Goal: Task Accomplishment & Management: Complete application form

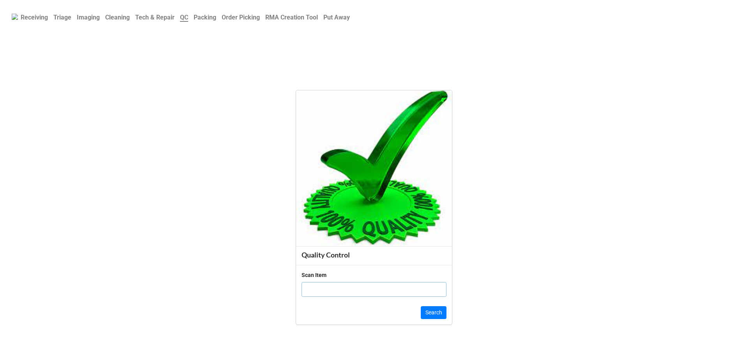
click at [321, 277] on div "Scan Item" at bounding box center [314, 275] width 25 height 9
click at [321, 285] on input "text" at bounding box center [374, 289] width 145 height 15
paste input "H0Y1JK3"
type input "H0Y1JK3"
click button "Search" at bounding box center [434, 312] width 26 height 13
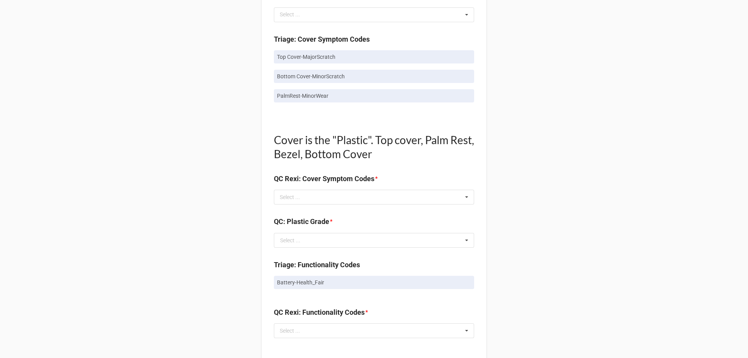
scroll to position [468, 0]
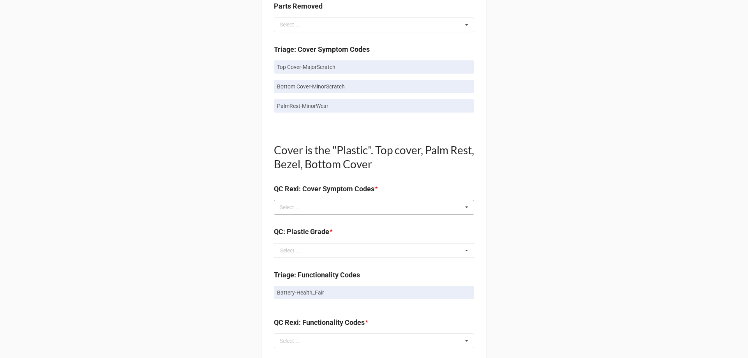
click at [309, 206] on div "Select ..." at bounding box center [295, 207] width 34 height 9
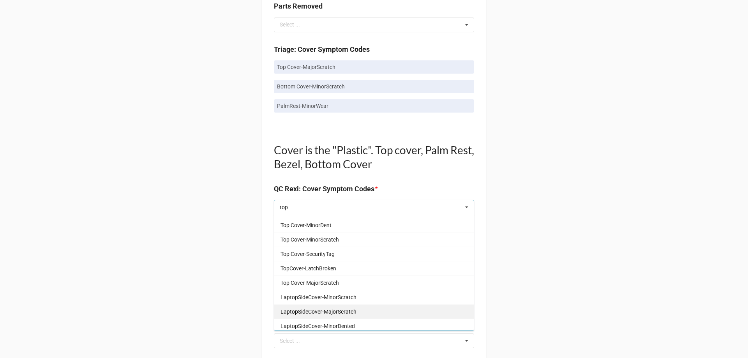
scroll to position [39, 0]
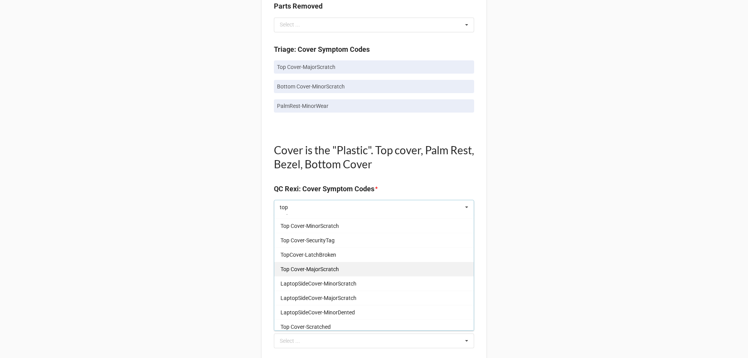
type input "top"
click at [316, 267] on span "Top Cover-MajorScratch" at bounding box center [310, 269] width 58 height 6
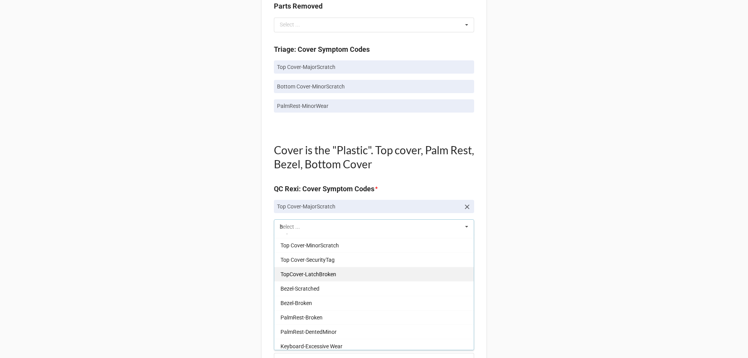
scroll to position [0, 0]
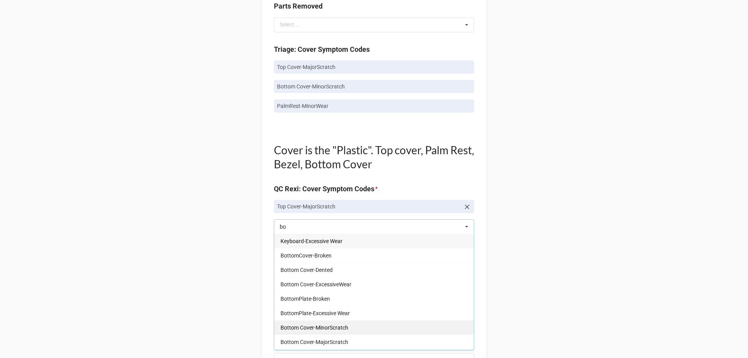
type input "bo"
click at [329, 331] on div "Bottom Cover-MinorScratch" at bounding box center [374, 327] width 200 height 14
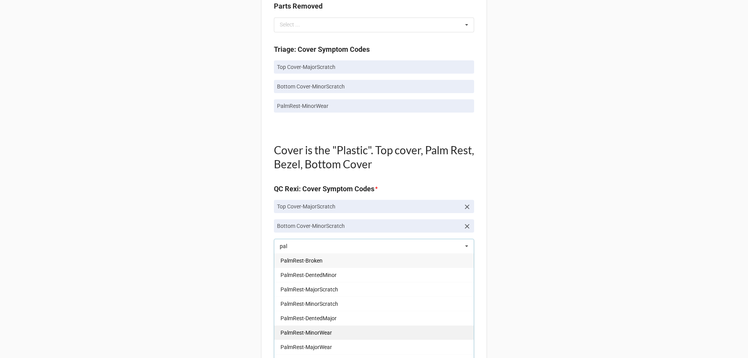
type input "pal"
click at [327, 337] on div "PalmRest-MinorWear" at bounding box center [374, 332] width 200 height 14
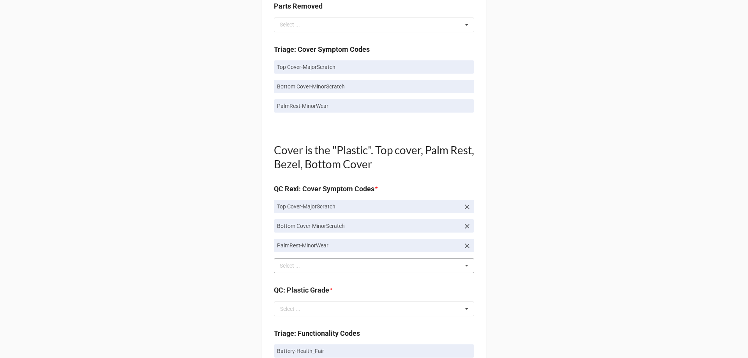
click at [242, 295] on div "Back Receiving Triage Imaging Cleaning Tech & Repair QC Packing Order Picking R…" at bounding box center [374, 246] width 748 height 1429
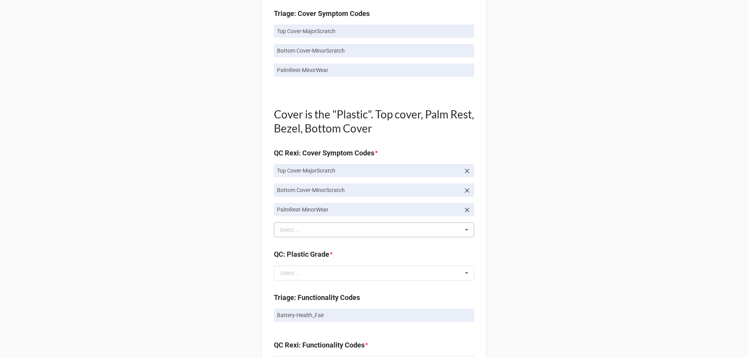
scroll to position [546, 0]
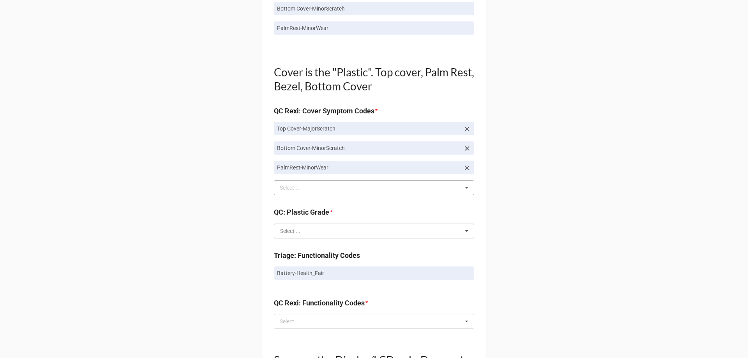
click at [280, 235] on input "text" at bounding box center [375, 231] width 200 height 14
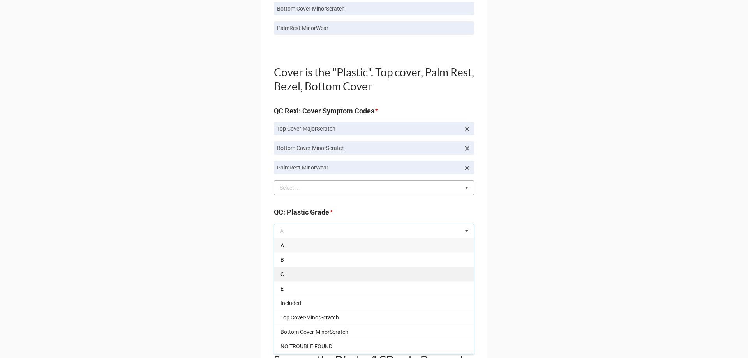
click at [289, 277] on div "C" at bounding box center [374, 274] width 200 height 14
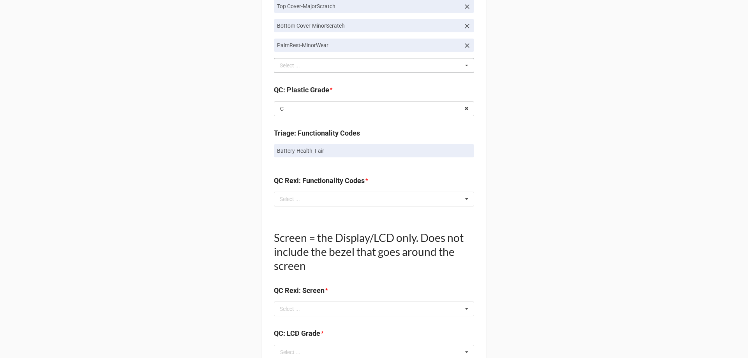
scroll to position [701, 0]
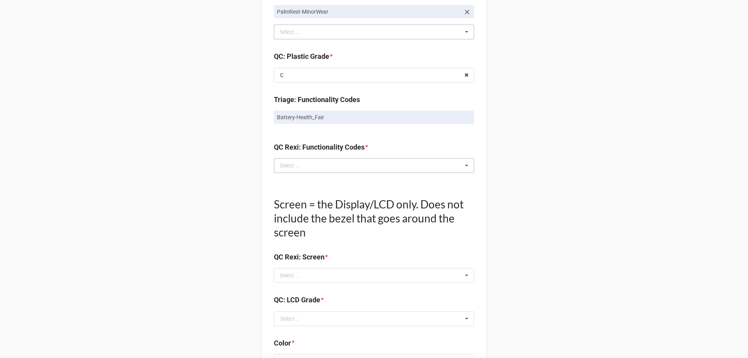
click at [312, 170] on div "Select ... No results found." at bounding box center [374, 165] width 200 height 15
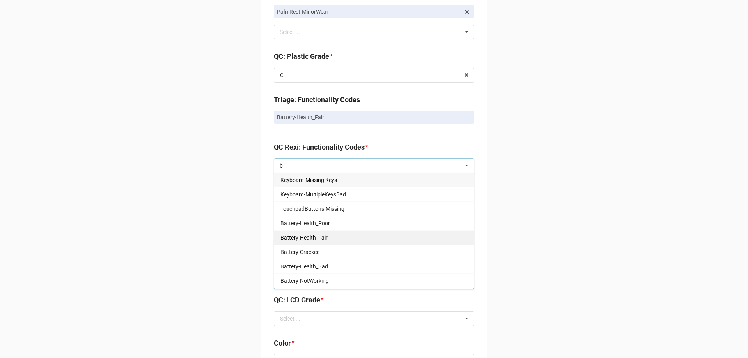
type input "b"
click at [318, 242] on div "Battery-Health_Fair" at bounding box center [374, 237] width 200 height 14
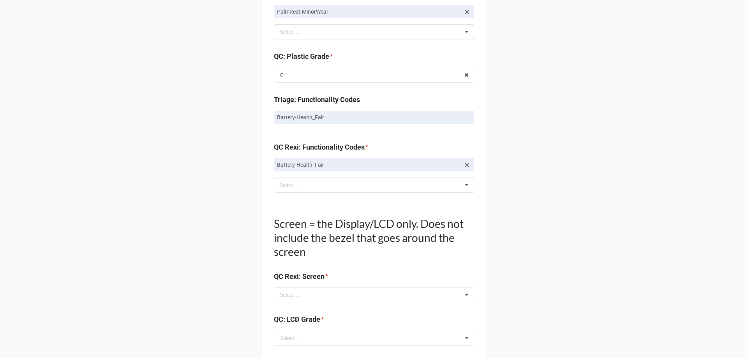
click at [152, 248] on div "Back Receiving Triage Imaging Cleaning Tech & Repair QC Packing Order Picking R…" at bounding box center [374, 23] width 748 height 1449
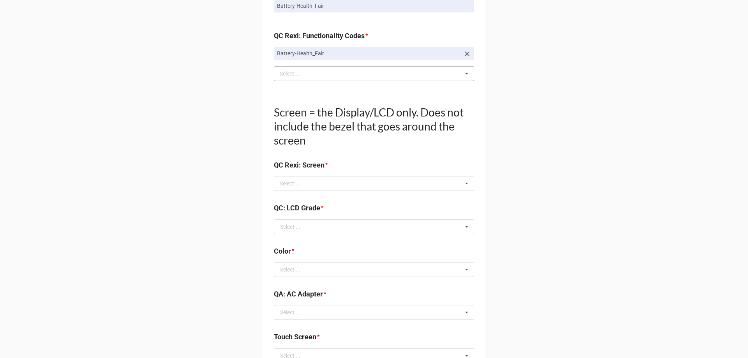
scroll to position [857, 0]
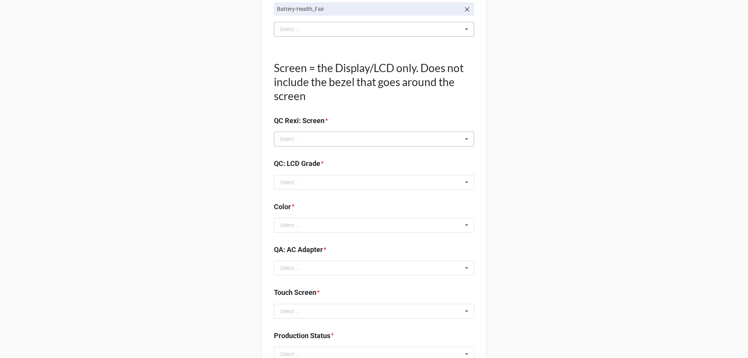
click at [302, 143] on div "Select ..." at bounding box center [295, 139] width 34 height 9
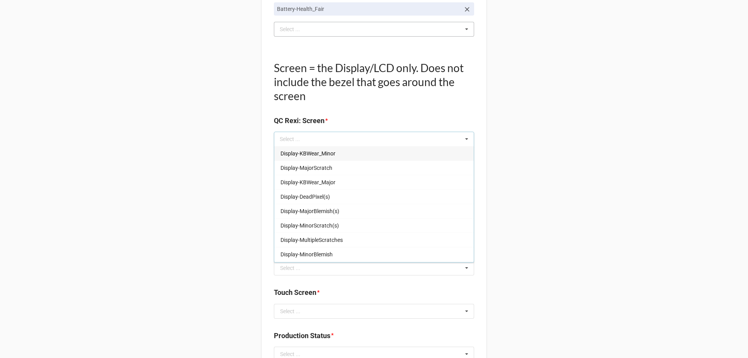
click at [298, 156] on span "Display-KBWear_Minor" at bounding box center [308, 153] width 55 height 6
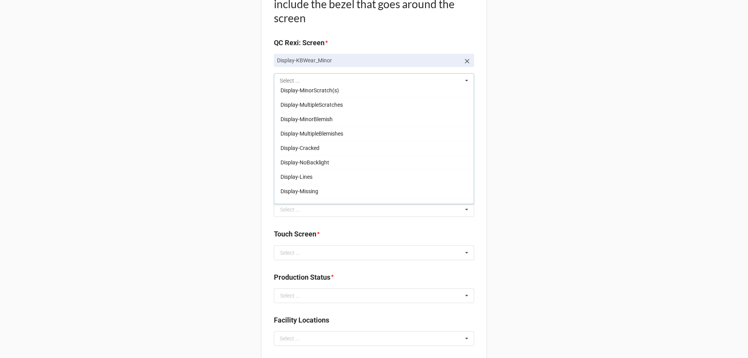
scroll to position [37, 0]
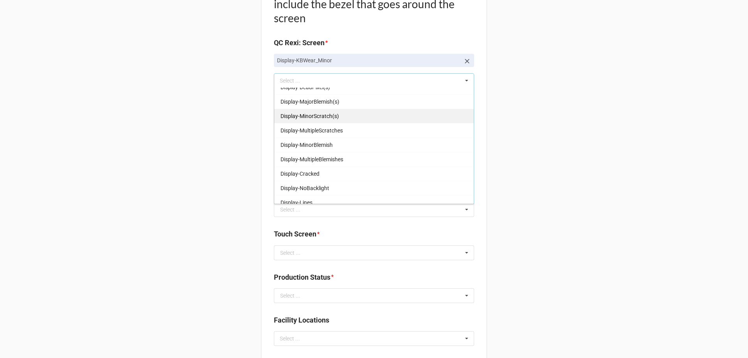
click at [309, 122] on div "Display-MinorScratch(s)" at bounding box center [374, 116] width 200 height 14
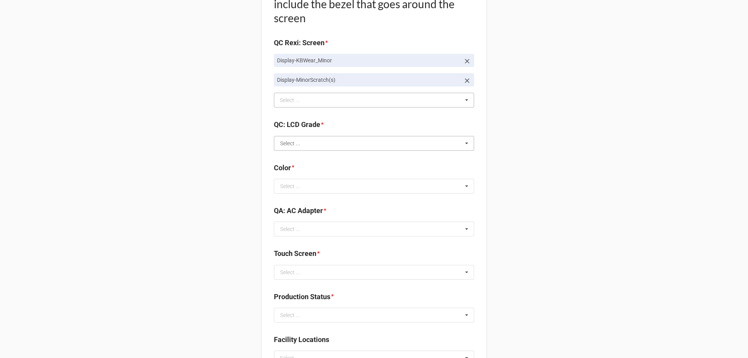
click at [351, 148] on input "text" at bounding box center [375, 143] width 200 height 14
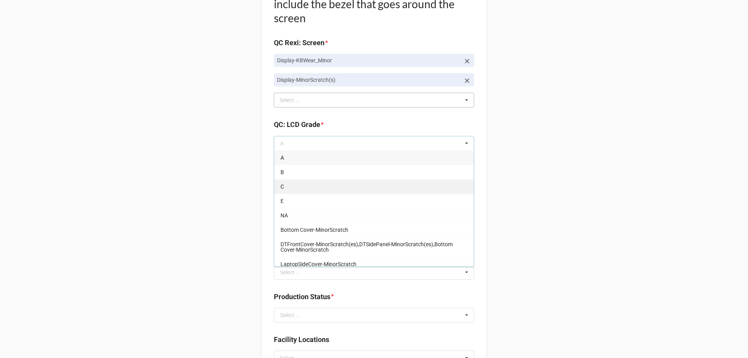
click at [274, 192] on div "C" at bounding box center [374, 186] width 200 height 14
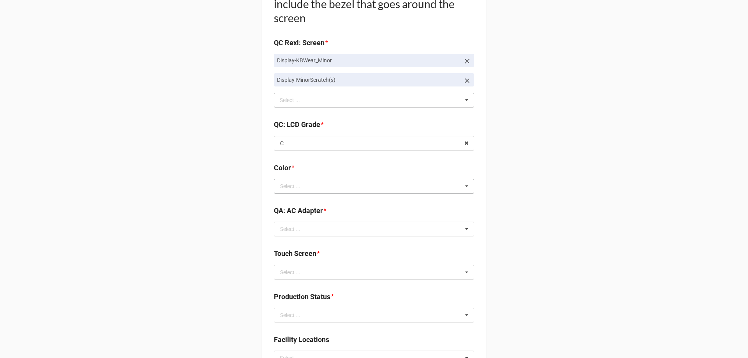
click at [293, 187] on div "Select ..." at bounding box center [290, 186] width 20 height 5
click at [289, 201] on span "BLACK" at bounding box center [289, 201] width 17 height 6
click at [375, 226] on input "text" at bounding box center [375, 229] width 200 height 14
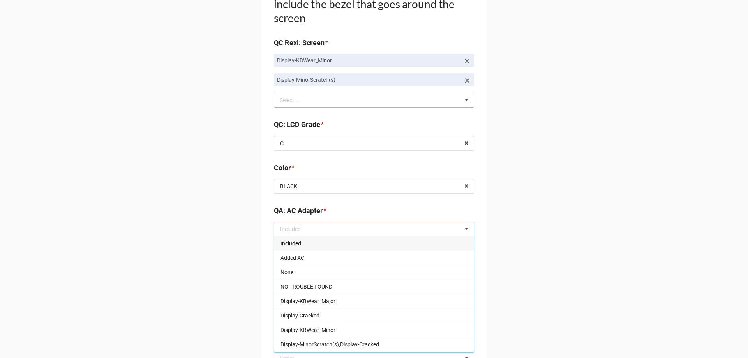
click at [345, 247] on div "Included" at bounding box center [374, 243] width 200 height 14
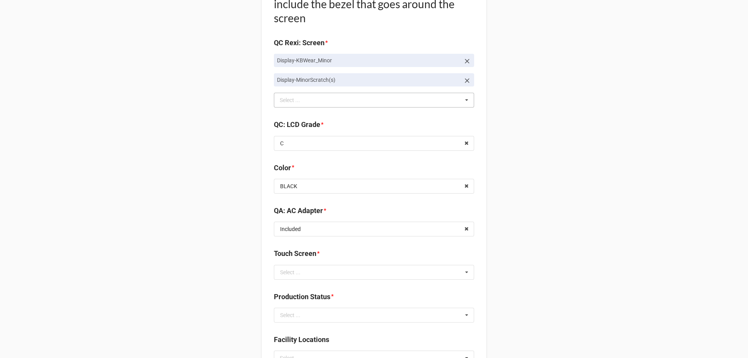
click at [330, 263] on div "Touch Screen *" at bounding box center [374, 256] width 200 height 16
click at [330, 270] on input "text" at bounding box center [375, 272] width 200 height 14
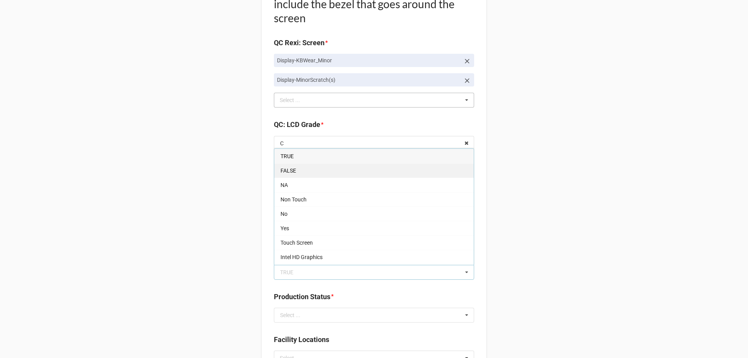
click at [320, 173] on div "FALSE" at bounding box center [374, 170] width 200 height 14
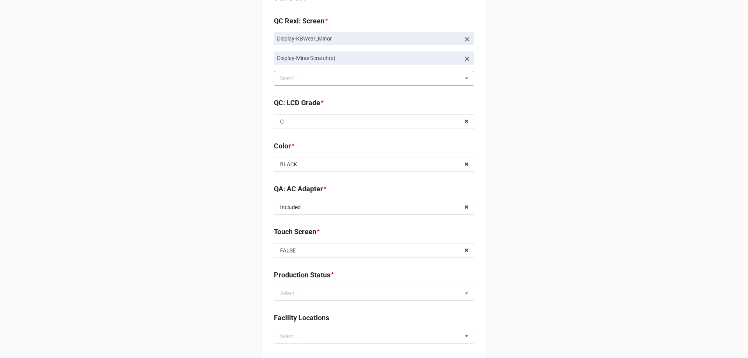
scroll to position [974, 0]
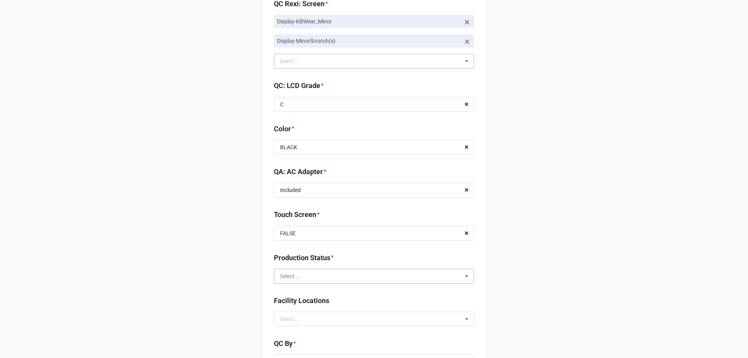
click at [318, 276] on input "text" at bounding box center [375, 276] width 200 height 14
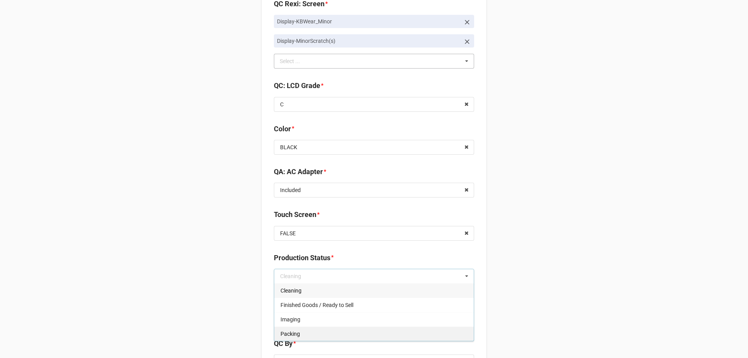
click at [317, 331] on div "Packing" at bounding box center [374, 334] width 200 height 14
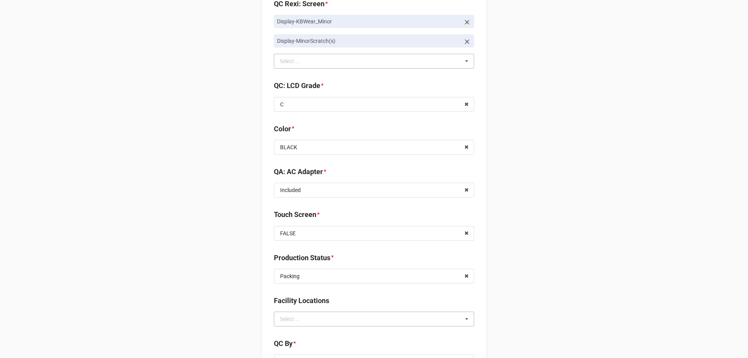
scroll to position [1013, 0]
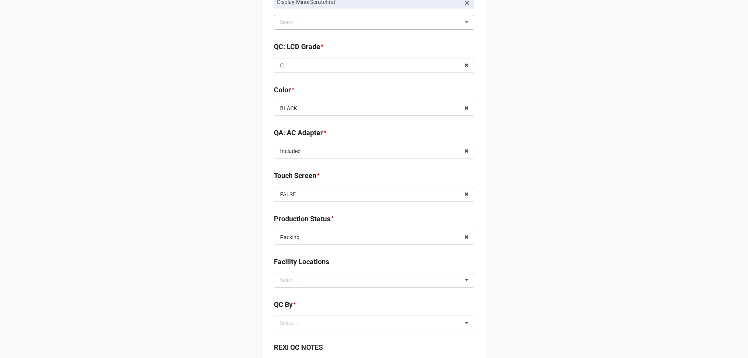
click at [311, 284] on div "Select ... No results found." at bounding box center [374, 280] width 200 height 15
type input "re"
click at [306, 295] on span "RECV.DLL.PROCESSING" at bounding box center [310, 295] width 59 height 6
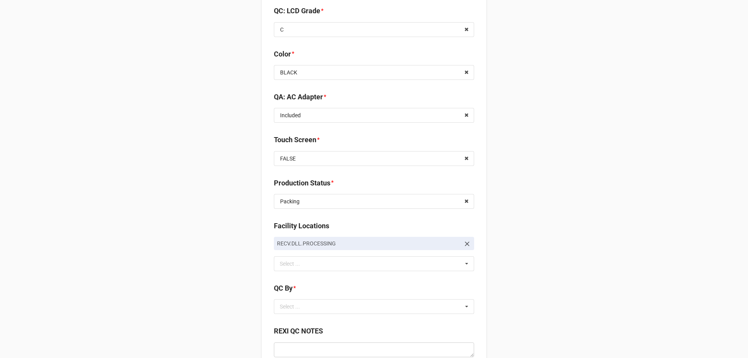
scroll to position [1091, 0]
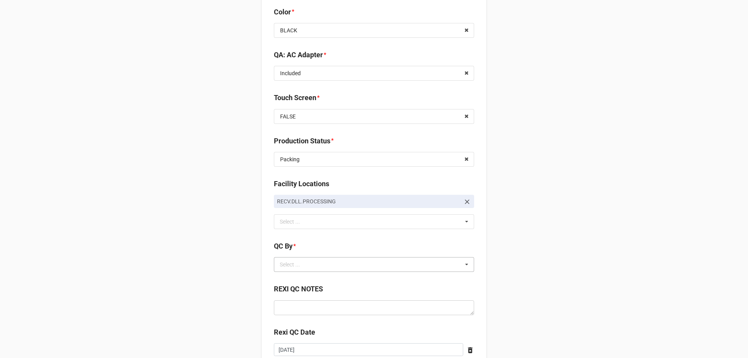
click at [318, 263] on div "Select ... No results found." at bounding box center [374, 264] width 200 height 15
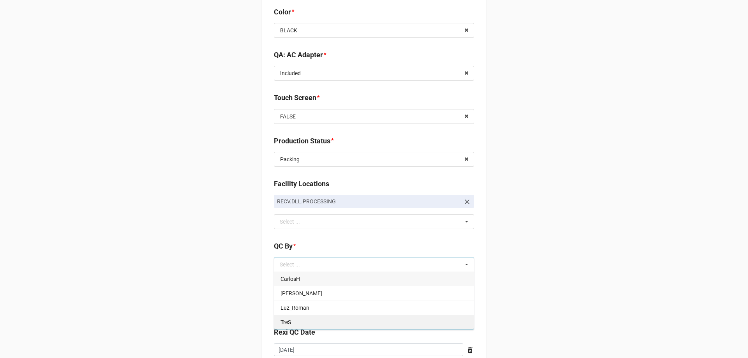
click at [308, 315] on div "TreS" at bounding box center [374, 322] width 200 height 14
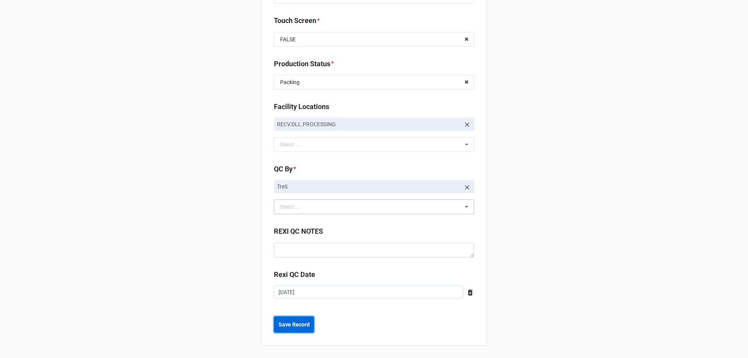
click at [295, 333] on button "Save Record" at bounding box center [294, 324] width 40 height 16
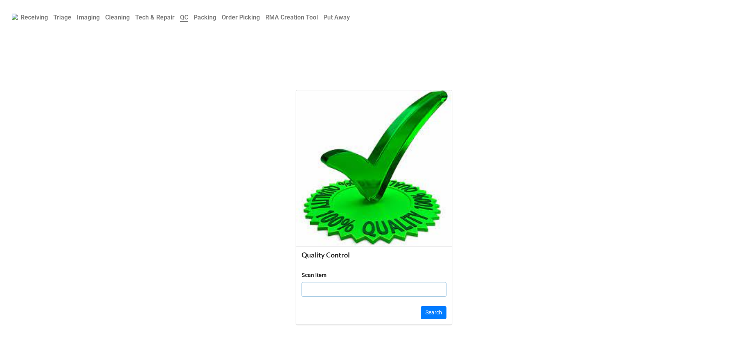
click at [325, 284] on input "text" at bounding box center [374, 289] width 145 height 15
paste input "5Y73JQ3"
type input "5Y73JQ3"
click button "Search" at bounding box center [434, 312] width 26 height 13
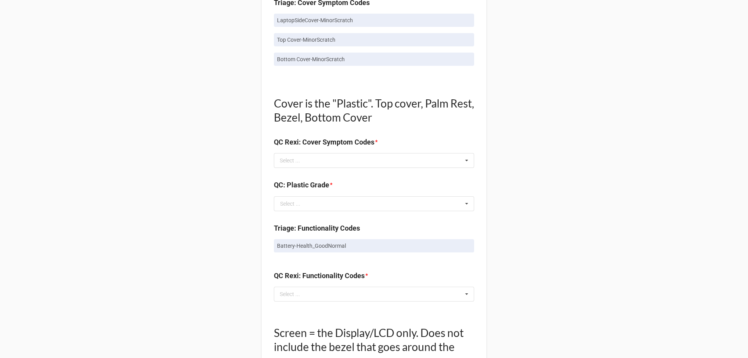
scroll to position [390, 0]
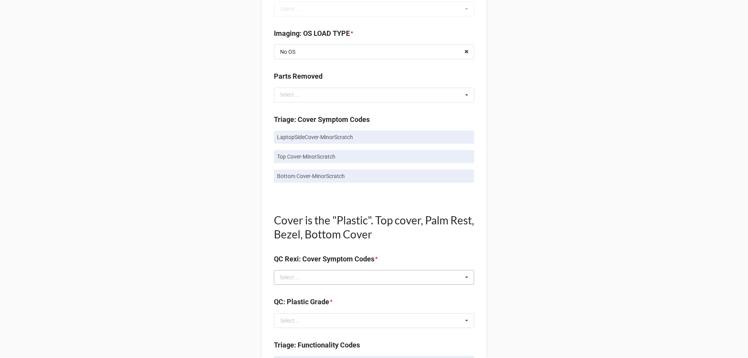
click at [315, 277] on div "Select ... No results found." at bounding box center [374, 277] width 200 height 15
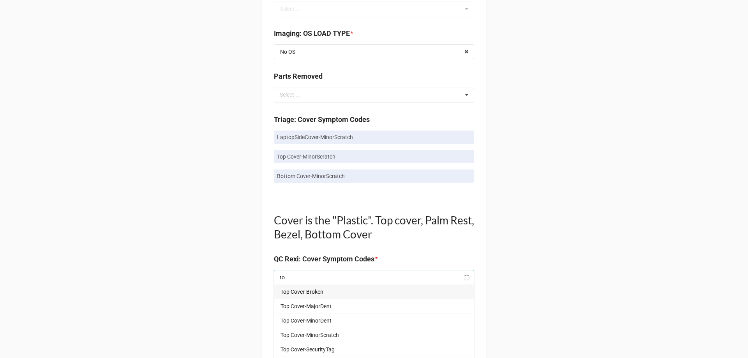
type input "t"
type input "l"
click at [335, 309] on span "LaptopSideCover-MinorScratch" at bounding box center [319, 306] width 76 height 6
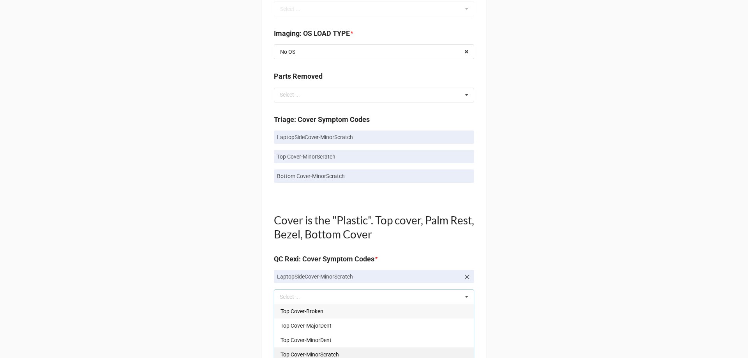
click at [335, 347] on div "Top Cover-MinorScratch" at bounding box center [374, 354] width 200 height 14
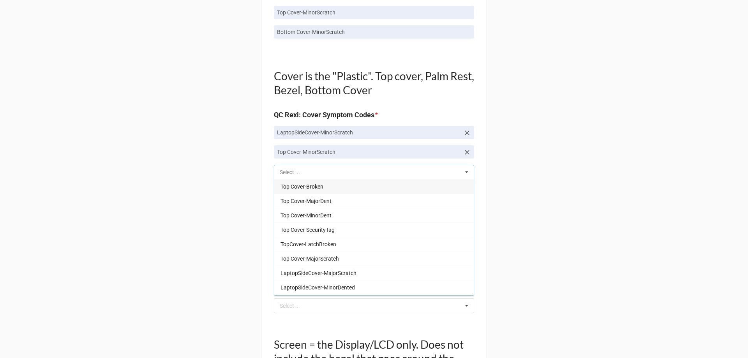
scroll to position [546, 0]
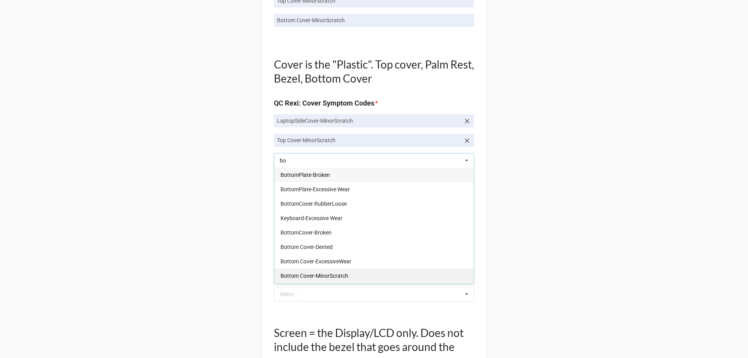
type input "bo"
click at [330, 269] on div "Bottom Cover-MinorScratch" at bounding box center [374, 276] width 200 height 14
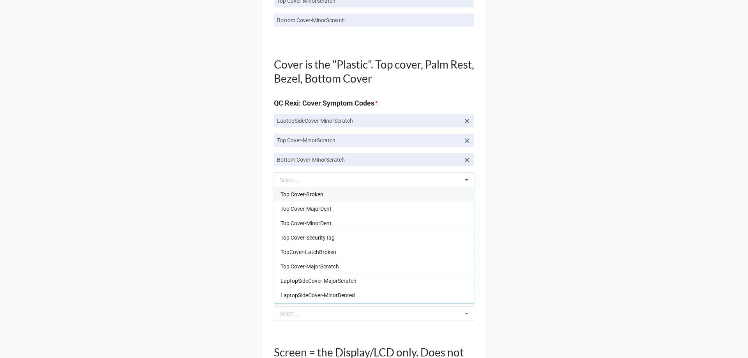
click at [214, 256] on div "Back Receiving Triage Imaging Cleaning Tech & Repair QC Packing Order Picking R…" at bounding box center [374, 164] width 748 height 1421
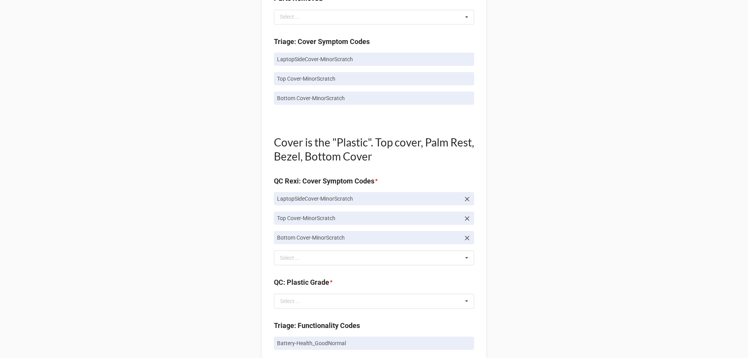
scroll to position [585, 0]
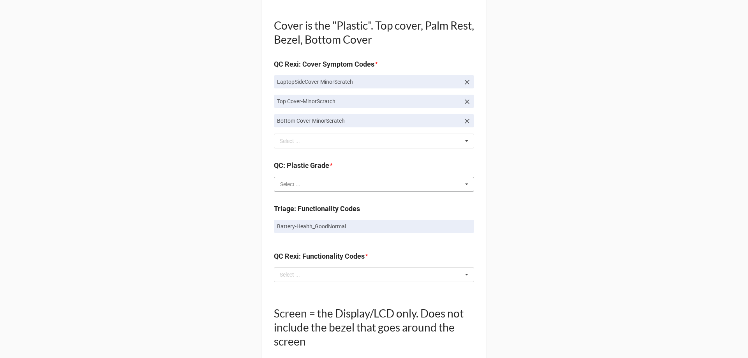
click at [326, 188] on input "text" at bounding box center [375, 184] width 200 height 14
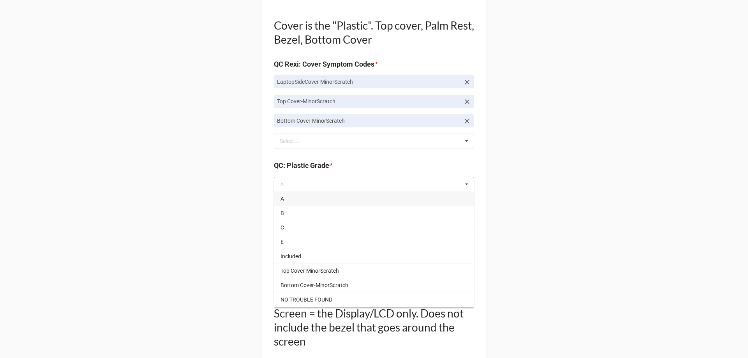
drag, startPoint x: 313, startPoint y: 219, endPoint x: 312, endPoint y: 227, distance: 8.3
click at [313, 219] on div "B" at bounding box center [374, 213] width 200 height 14
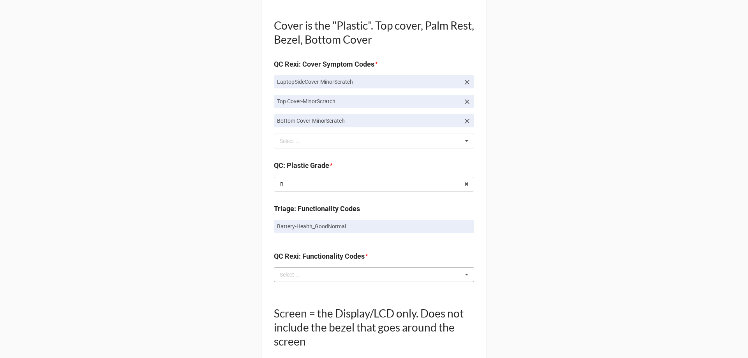
click at [313, 269] on div "Select ... No results found." at bounding box center [374, 274] width 200 height 15
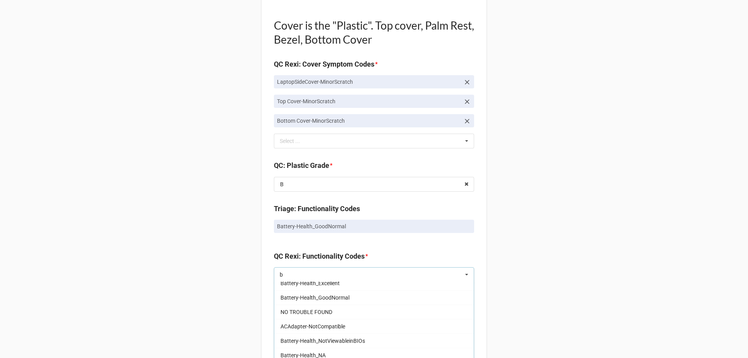
scroll to position [273, 0]
type input "b"
click at [346, 325] on div "Battery-Health_GoodNormal" at bounding box center [374, 329] width 200 height 14
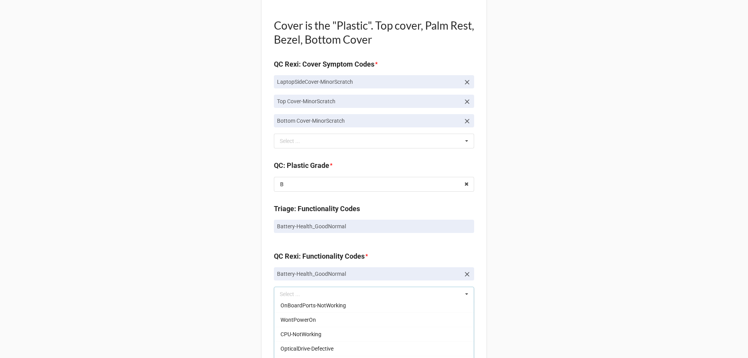
click at [158, 302] on div "Back Receiving Triage Imaging Cleaning Tech & Repair QC Packing Order Picking R…" at bounding box center [374, 135] width 748 height 1441
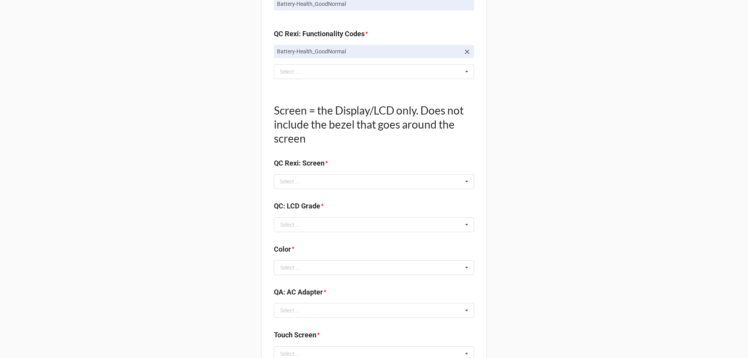
scroll to position [818, 0]
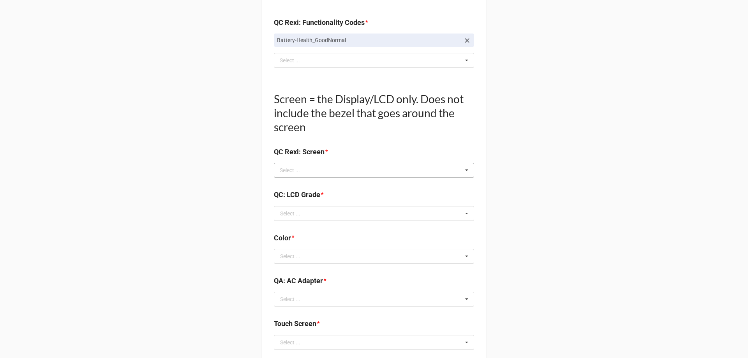
click at [292, 173] on div "Select ..." at bounding box center [295, 170] width 34 height 9
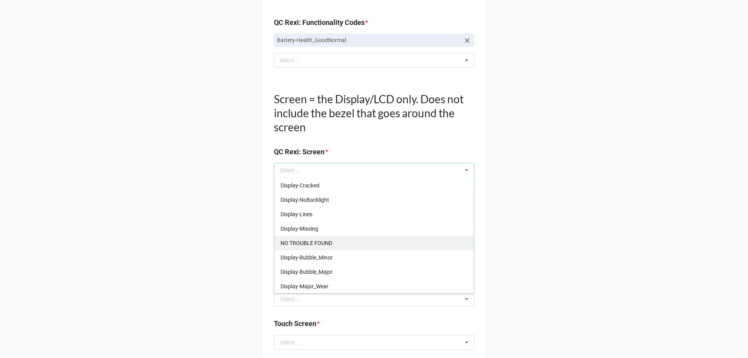
click at [305, 244] on span "NO TROUBLE FOUND" at bounding box center [307, 243] width 52 height 6
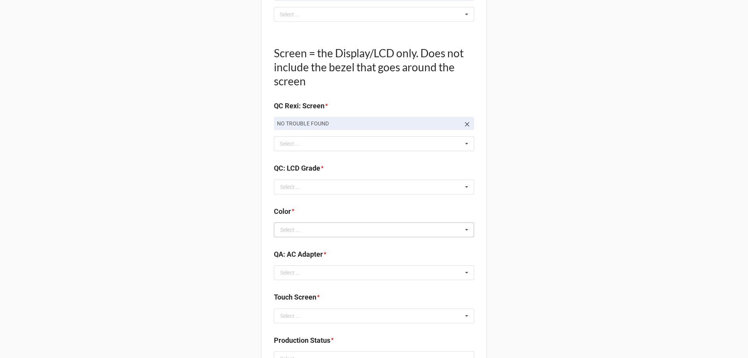
scroll to position [935, 0]
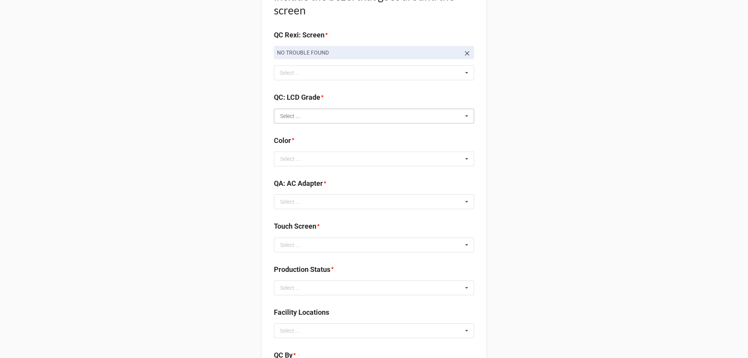
click at [318, 117] on input "text" at bounding box center [375, 116] width 200 height 14
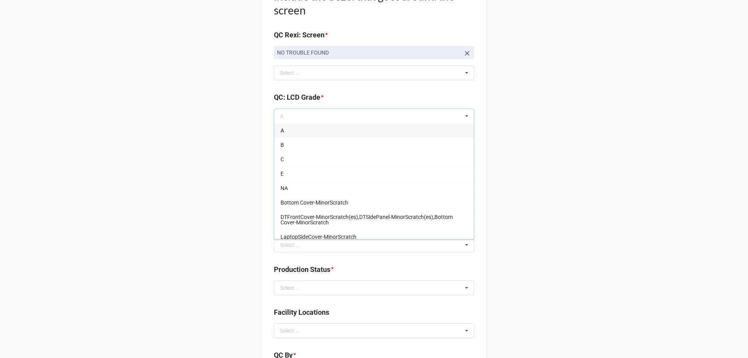
click at [283, 131] on div "A" at bounding box center [374, 130] width 200 height 14
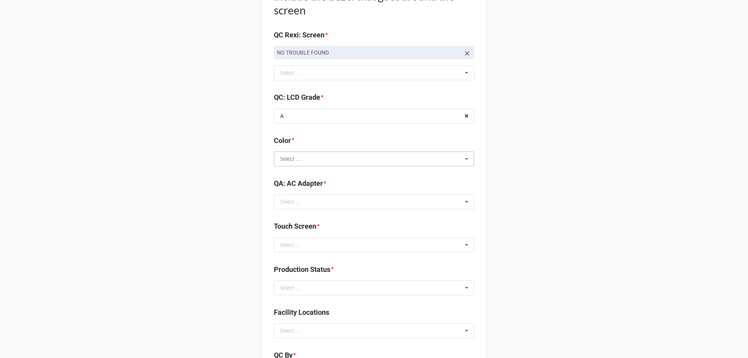
click at [284, 163] on input "text" at bounding box center [375, 159] width 200 height 14
click at [289, 175] on span "BLACK" at bounding box center [289, 173] width 17 height 6
click at [302, 201] on input "text" at bounding box center [375, 202] width 200 height 14
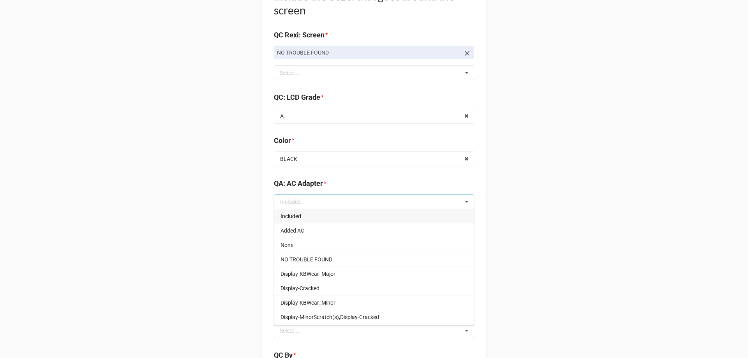
click at [301, 219] on div "Included" at bounding box center [374, 216] width 200 height 14
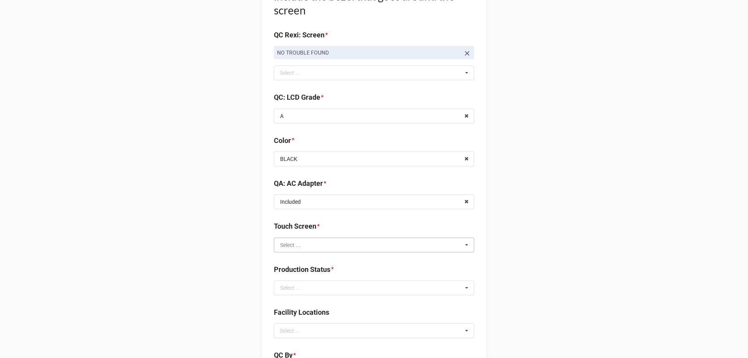
click at [304, 250] on input "text" at bounding box center [375, 245] width 200 height 14
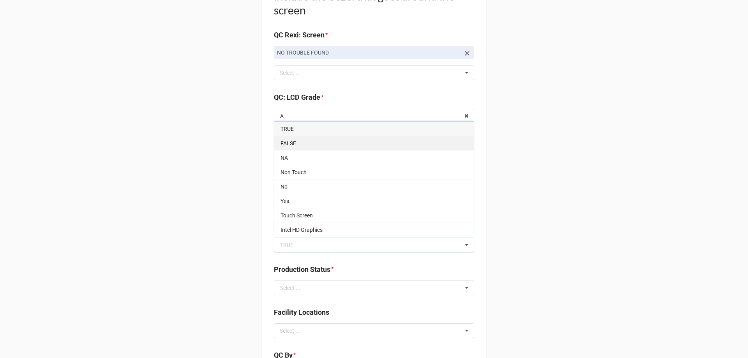
click at [281, 147] on span "FALSE" at bounding box center [289, 143] width 16 height 6
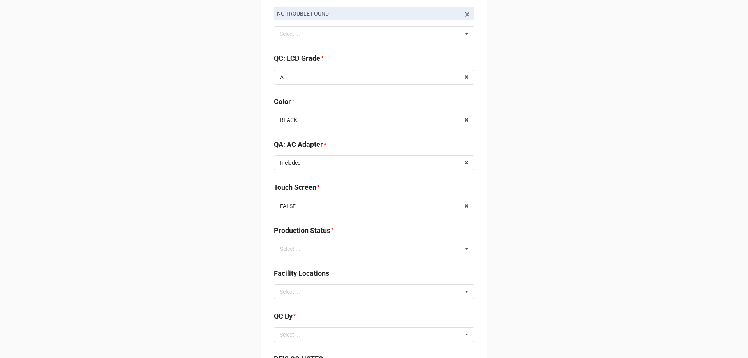
scroll to position [1013, 0]
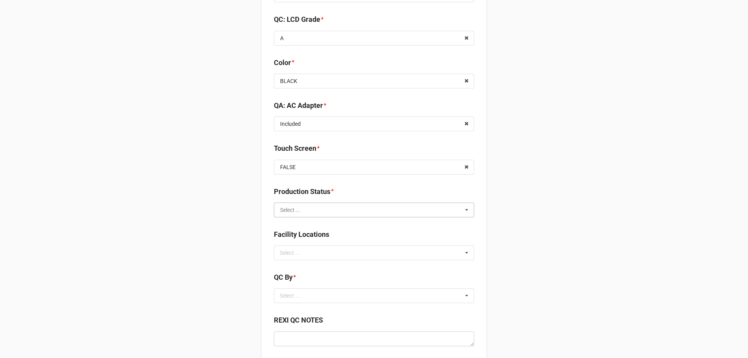
click at [301, 210] on input "text" at bounding box center [375, 210] width 200 height 14
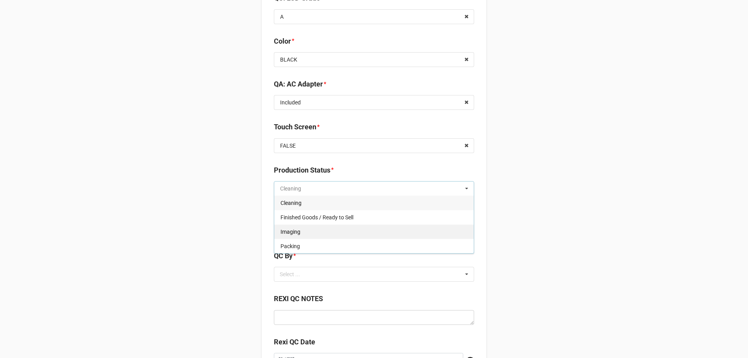
scroll to position [1052, 0]
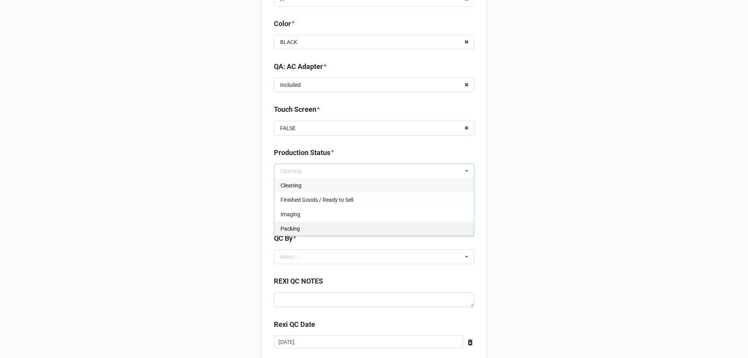
click at [285, 223] on div "Packing" at bounding box center [374, 228] width 200 height 14
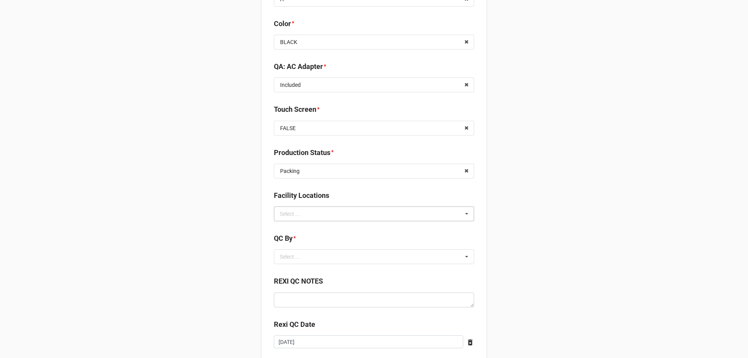
click at [313, 215] on div "Select ... No results found." at bounding box center [374, 214] width 200 height 15
type input "re"
click at [311, 226] on span "RECV.DLL.PROCESSING" at bounding box center [310, 228] width 59 height 6
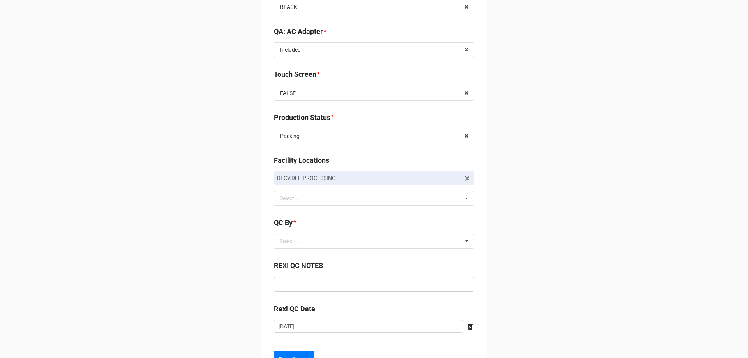
scroll to position [1122, 0]
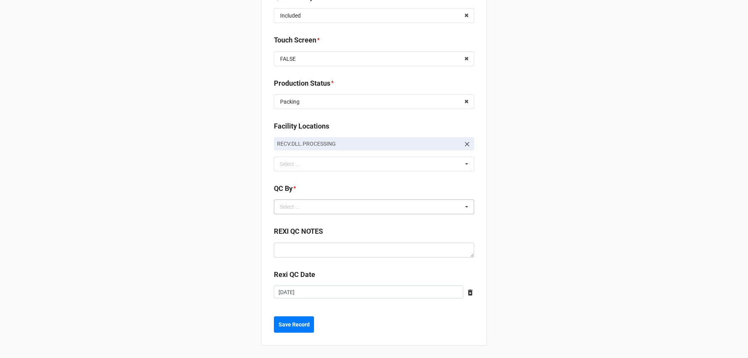
click at [297, 208] on div "Select ..." at bounding box center [295, 207] width 34 height 9
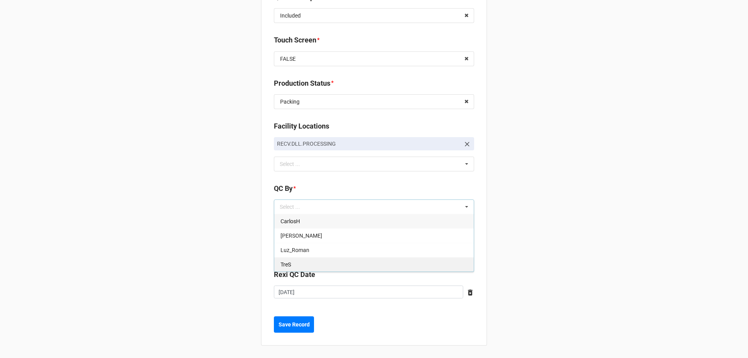
click at [283, 261] on span "TreS" at bounding box center [286, 264] width 11 height 6
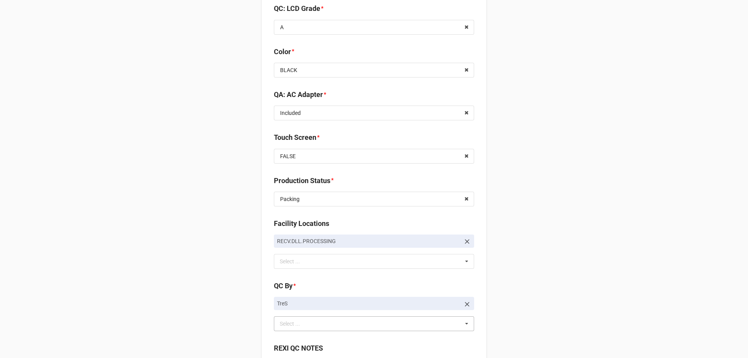
scroll to position [1141, 0]
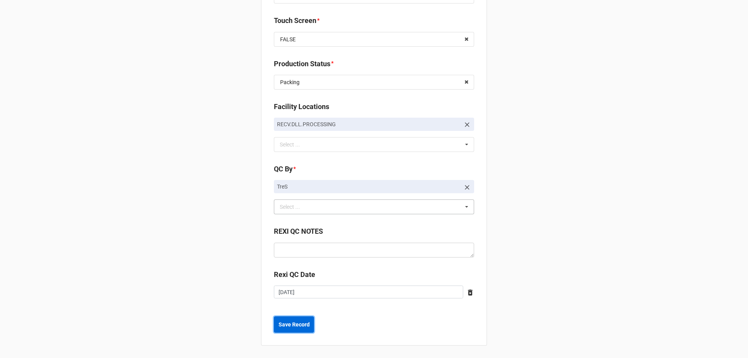
click at [299, 332] on button "Save Record" at bounding box center [294, 324] width 40 height 16
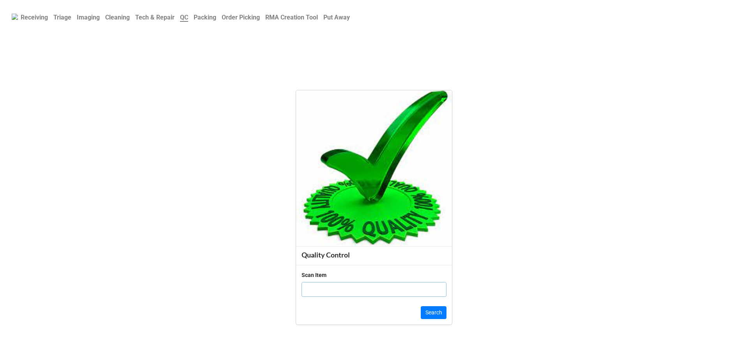
click at [317, 290] on input "text" at bounding box center [374, 289] width 145 height 15
paste input "46QTCK3"
type input "46QTCK3"
click button "Search" at bounding box center [434, 312] width 26 height 13
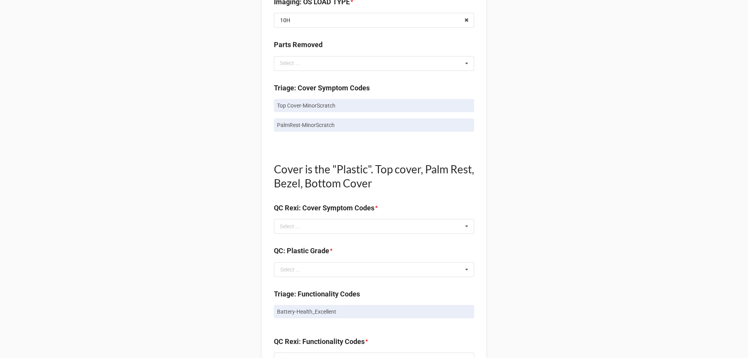
scroll to position [429, 0]
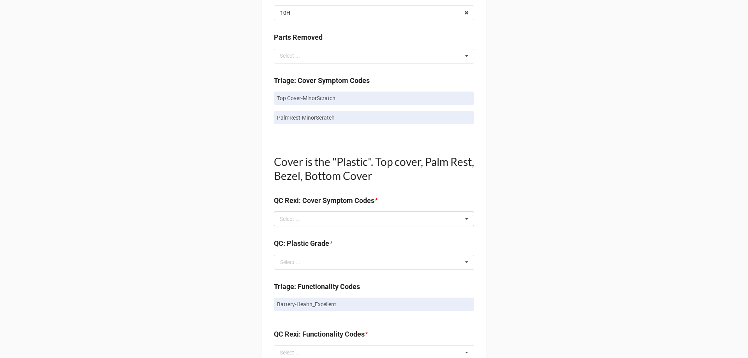
click at [325, 224] on div "Select ... No results found." at bounding box center [374, 219] width 200 height 15
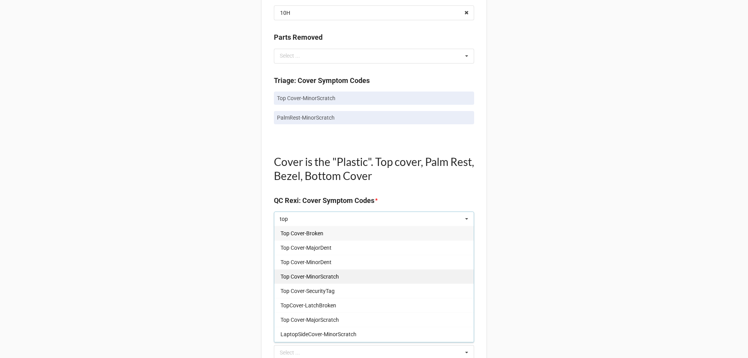
type input "top"
click at [329, 279] on span "Top Cover-MinorScratch" at bounding box center [310, 277] width 58 height 6
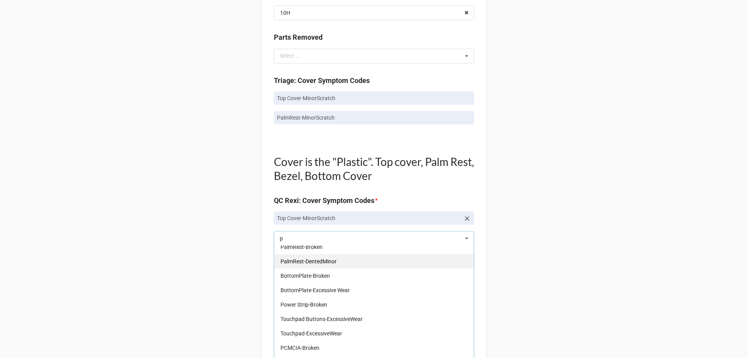
scroll to position [0, 0]
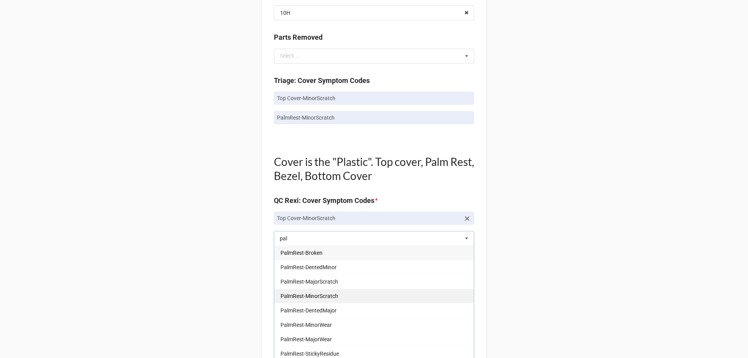
type input "pal"
click at [316, 295] on span "PalmRest-MinorScratch" at bounding box center [310, 296] width 58 height 6
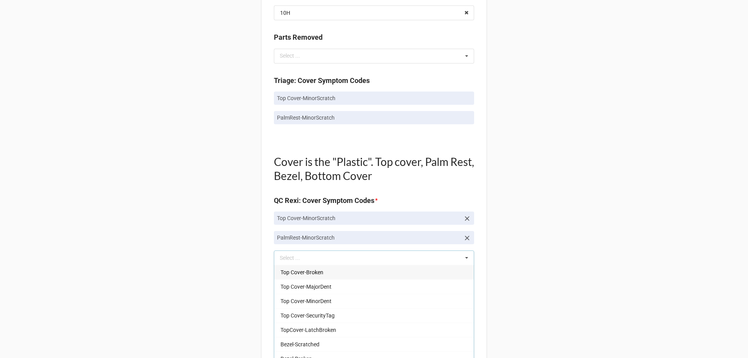
click at [160, 244] on div "Back Receiving Triage Imaging Cleaning Tech & Repair QC Packing Order Picking R…" at bounding box center [374, 262] width 748 height 1382
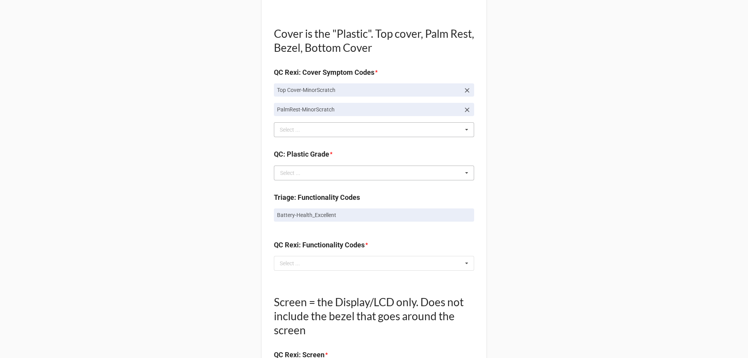
scroll to position [546, 0]
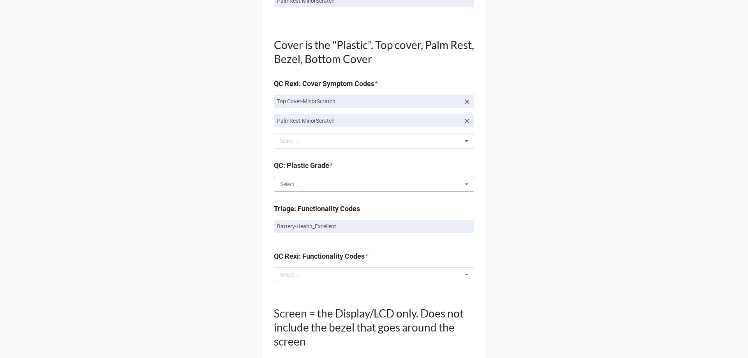
click at [326, 191] on input "text" at bounding box center [375, 184] width 200 height 14
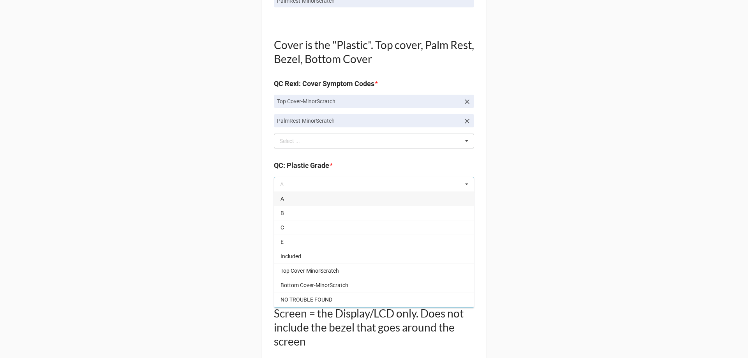
drag, startPoint x: 302, startPoint y: 219, endPoint x: 208, endPoint y: 210, distance: 93.5
click at [301, 219] on div "B" at bounding box center [374, 213] width 200 height 14
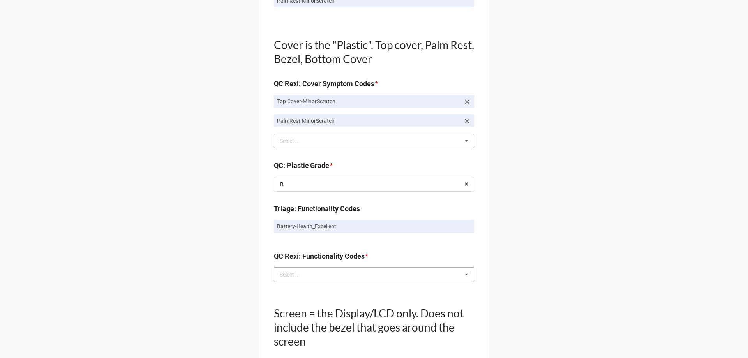
click at [301, 272] on div "Select ..." at bounding box center [295, 274] width 34 height 9
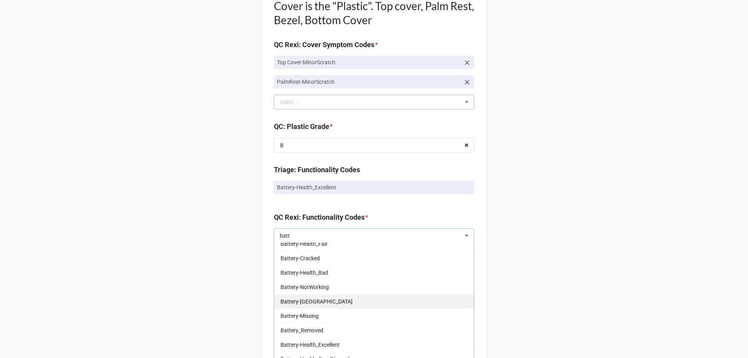
scroll to position [39, 0]
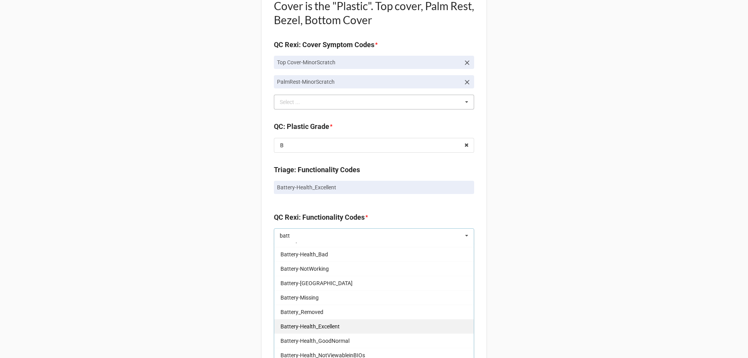
type input "batt"
click at [348, 327] on div "Battery-Health_Excellent" at bounding box center [374, 326] width 200 height 14
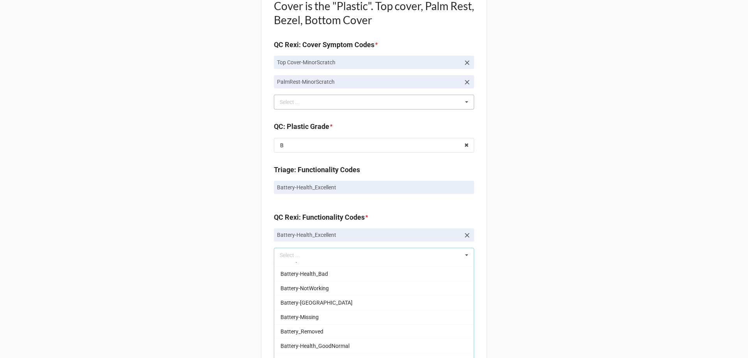
click at [230, 276] on div "Back Receiving Triage Imaging Cleaning Tech & Repair QC Packing Order Picking R…" at bounding box center [374, 116] width 748 height 1402
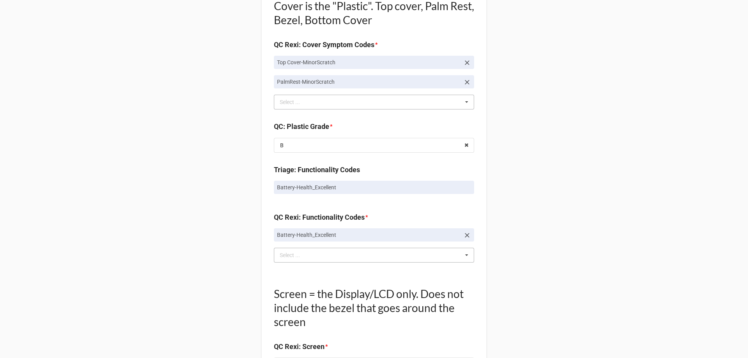
scroll to position [740, 0]
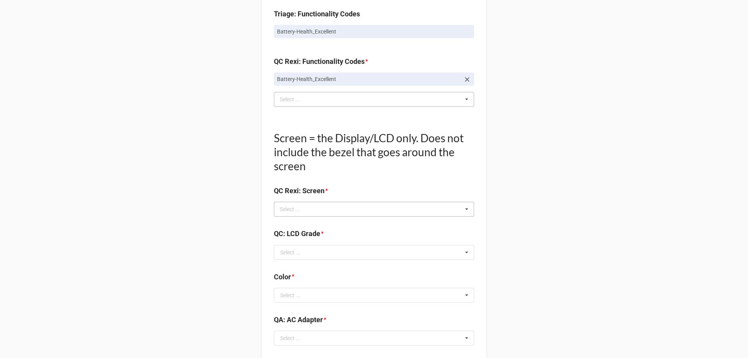
click at [305, 215] on div "Select ... No results found." at bounding box center [374, 209] width 200 height 15
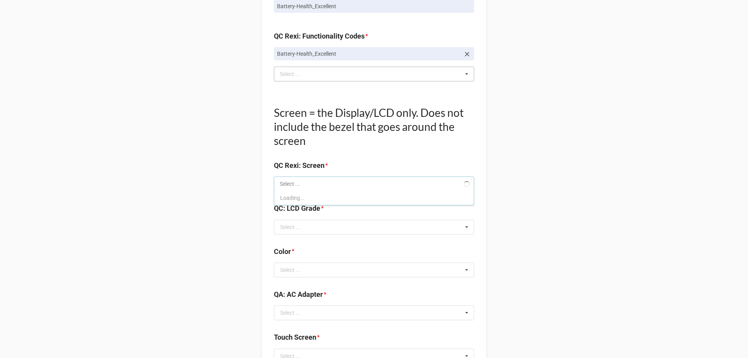
scroll to position [779, 0]
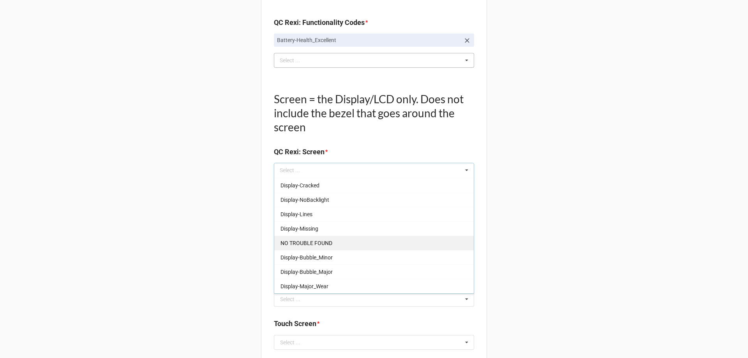
click at [314, 247] on div "NO TROUBLE FOUND" at bounding box center [374, 243] width 200 height 14
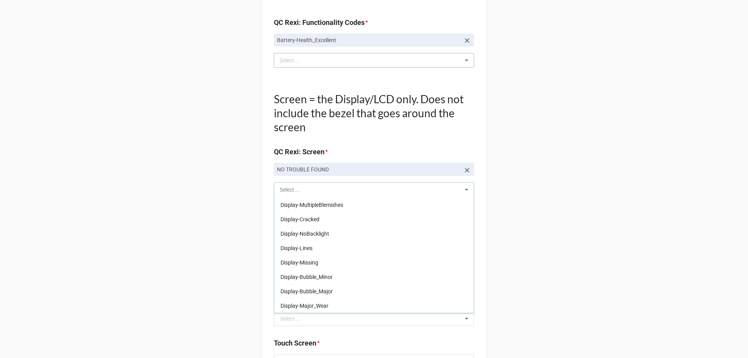
scroll to position [115, 0]
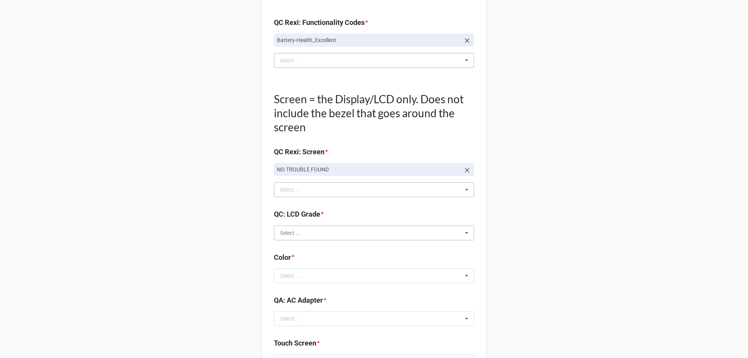
click at [328, 237] on input "text" at bounding box center [375, 233] width 200 height 14
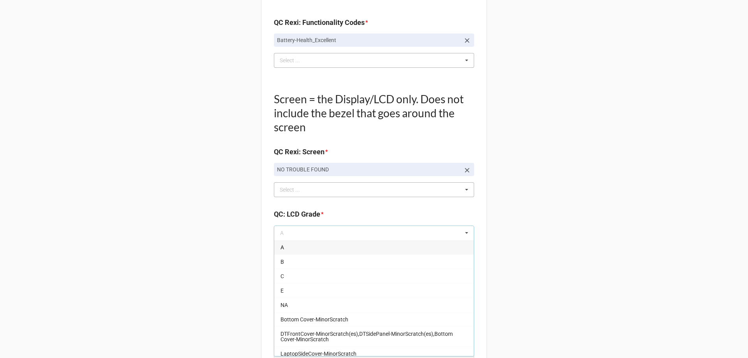
click at [283, 245] on div "A" at bounding box center [374, 247] width 200 height 14
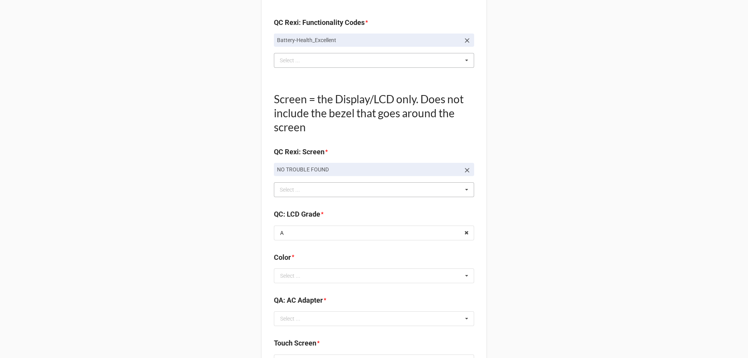
click at [291, 286] on div "Color * Select ... BLACK BLUE Gold PURPLE RED Rose Gold SILVER White GREY" at bounding box center [374, 270] width 200 height 37
click at [291, 280] on input "text" at bounding box center [375, 276] width 200 height 14
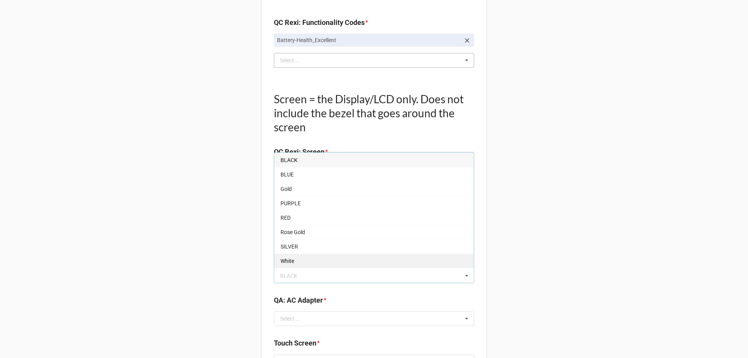
click at [287, 267] on div "White" at bounding box center [374, 261] width 200 height 14
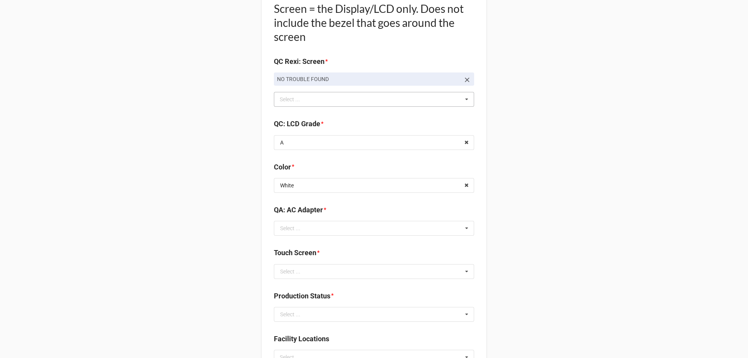
scroll to position [896, 0]
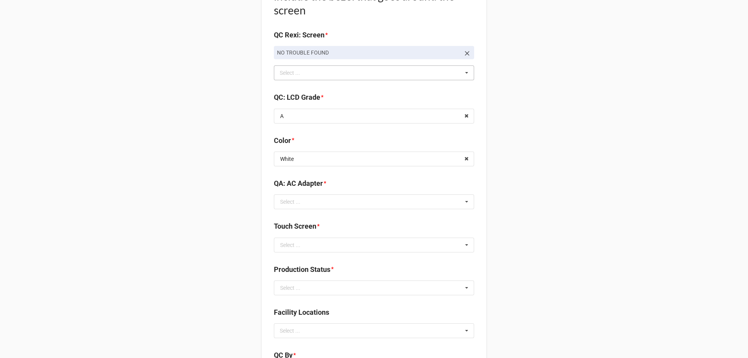
click at [304, 212] on div "QA: AC Adapter * Select ... Included Added AC None NO TROUBLE FOUND Display-KBW…" at bounding box center [374, 196] width 200 height 37
click at [304, 209] on div "Select ... Included Added AC None NO TROUBLE FOUND Display-KBWear_Major Display…" at bounding box center [374, 201] width 200 height 15
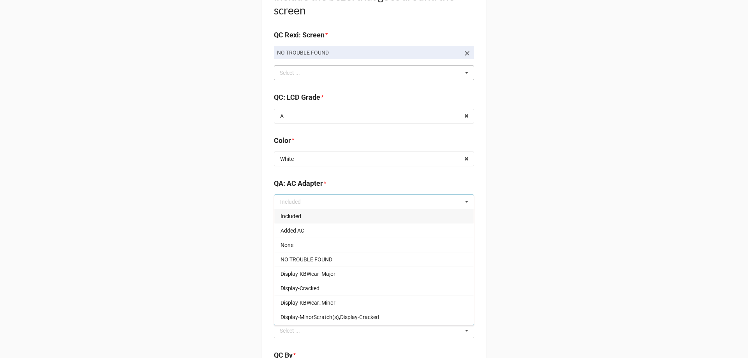
click at [303, 215] on div "Included" at bounding box center [374, 216] width 200 height 14
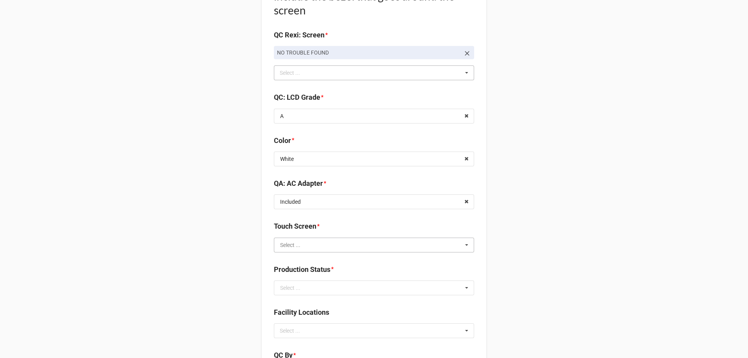
click at [297, 238] on input "text" at bounding box center [375, 245] width 200 height 14
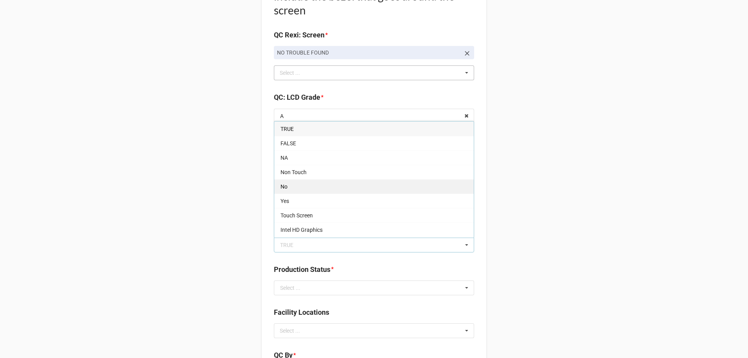
click at [278, 193] on div "No" at bounding box center [374, 186] width 200 height 14
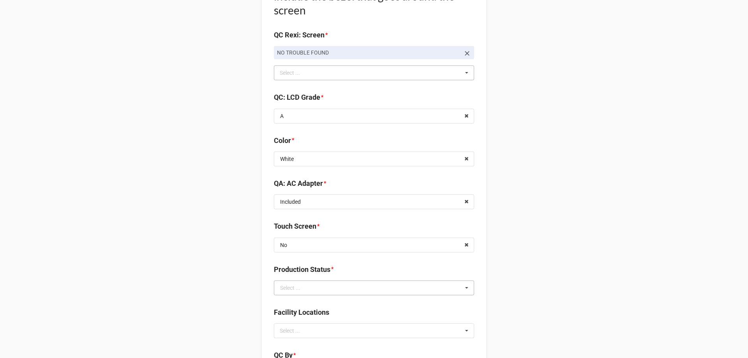
click at [288, 290] on div "Select ..." at bounding box center [290, 287] width 20 height 5
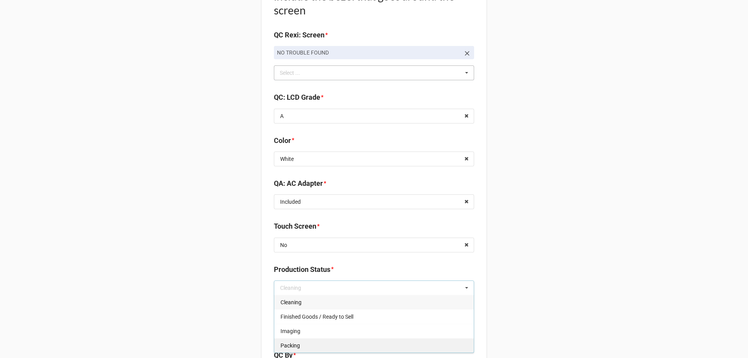
click at [286, 343] on span "Packing" at bounding box center [290, 346] width 19 height 6
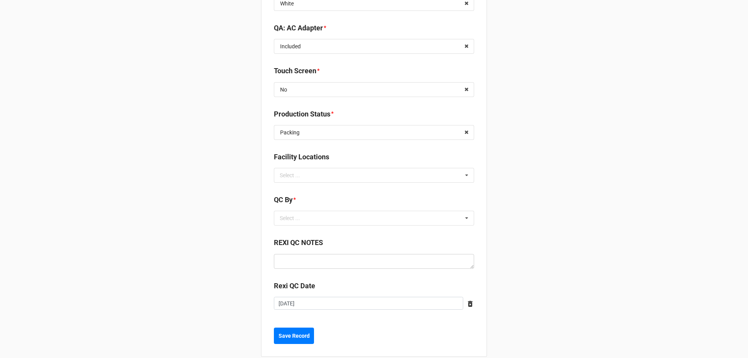
scroll to position [1052, 0]
click at [310, 174] on div "Select ... No results found." at bounding box center [374, 175] width 200 height 15
type input "re"
click at [305, 191] on span "RECV.DLL.PROCESSING" at bounding box center [310, 189] width 59 height 6
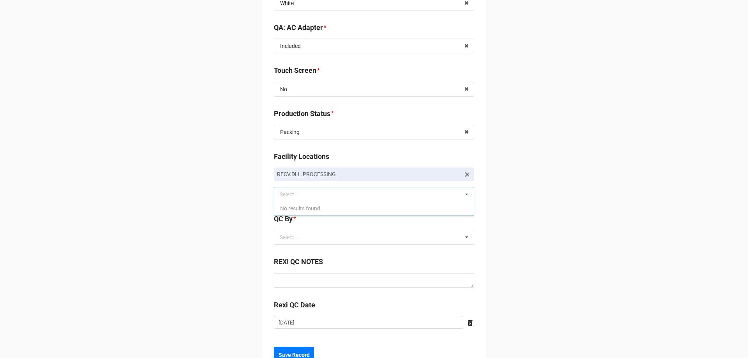
click at [308, 239] on div "Select ..." at bounding box center [295, 237] width 34 height 9
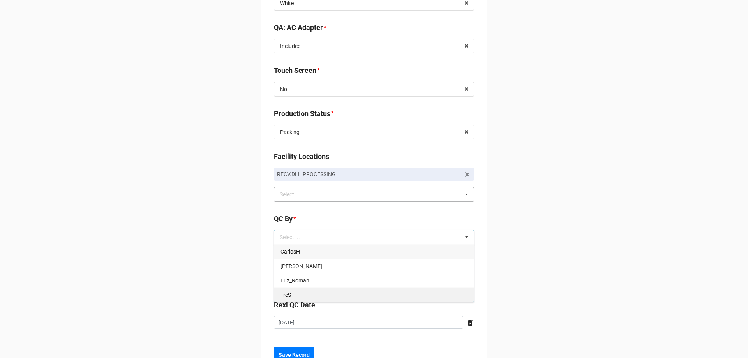
click at [295, 293] on div "TreS" at bounding box center [374, 295] width 200 height 14
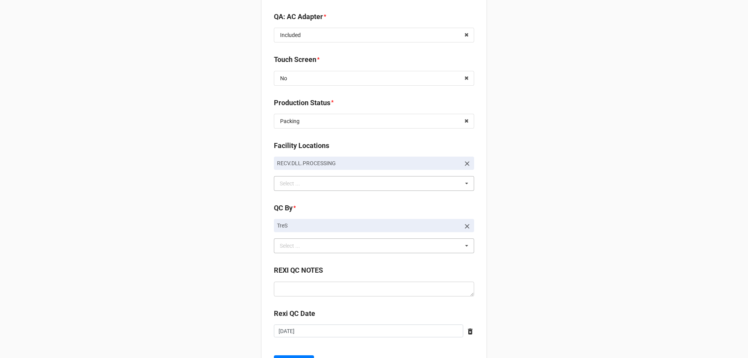
scroll to position [1102, 0]
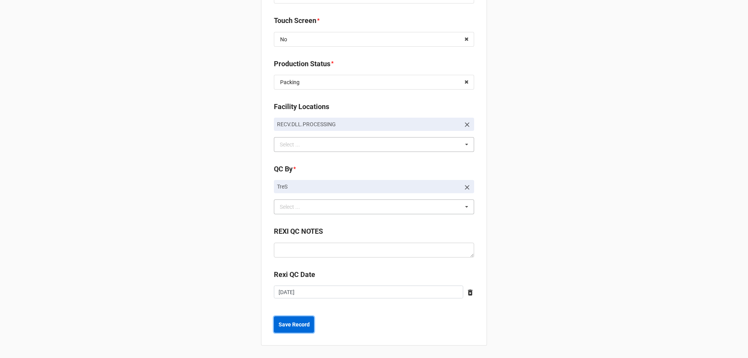
click at [304, 321] on b "Save Record" at bounding box center [294, 325] width 31 height 8
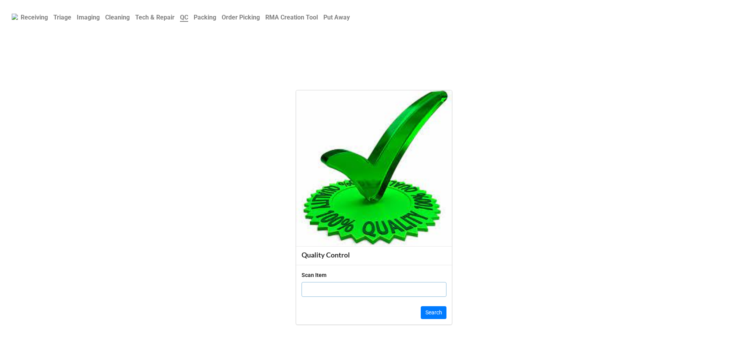
click at [366, 291] on input "text" at bounding box center [374, 289] width 145 height 15
paste input "CBX9YR3"
type input "CBX9YR3"
click button "Search" at bounding box center [434, 312] width 26 height 13
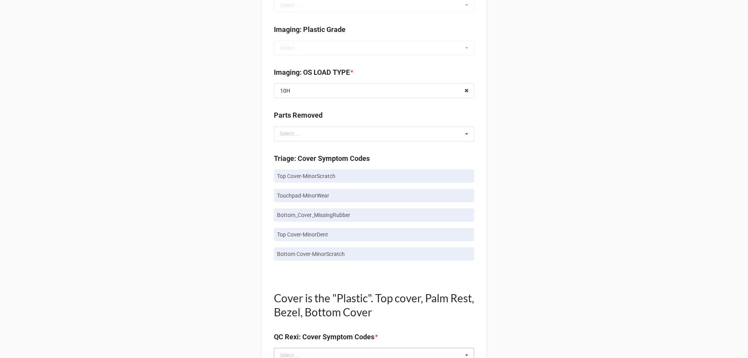
scroll to position [468, 0]
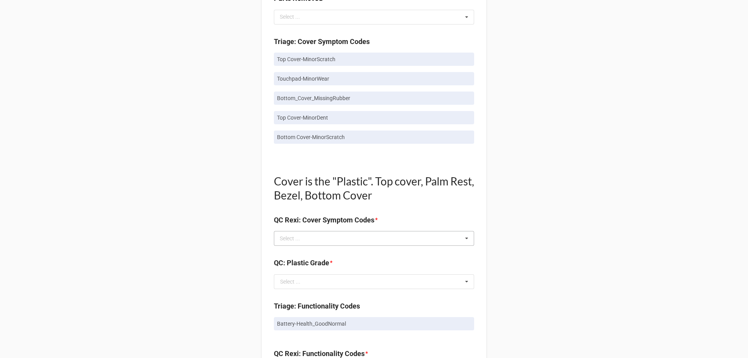
click at [332, 244] on div "Select ... No results found." at bounding box center [374, 238] width 200 height 15
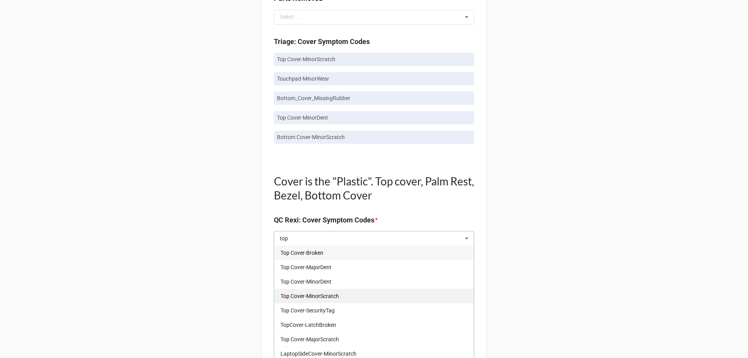
type input "top"
click at [316, 295] on span "Top Cover-MinorScratch" at bounding box center [310, 296] width 58 height 6
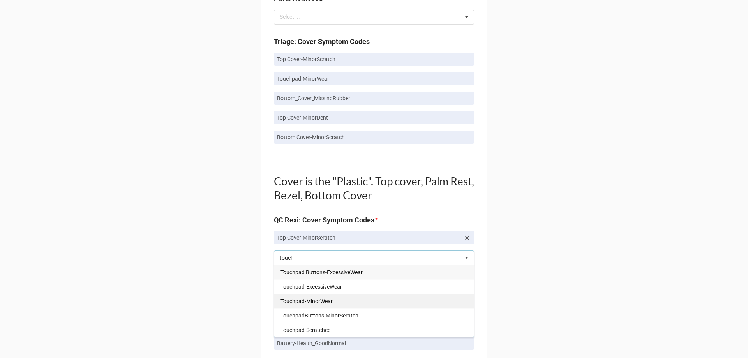
type input "touch"
click at [329, 305] on div "Touchpad-MinorWear" at bounding box center [374, 301] width 200 height 14
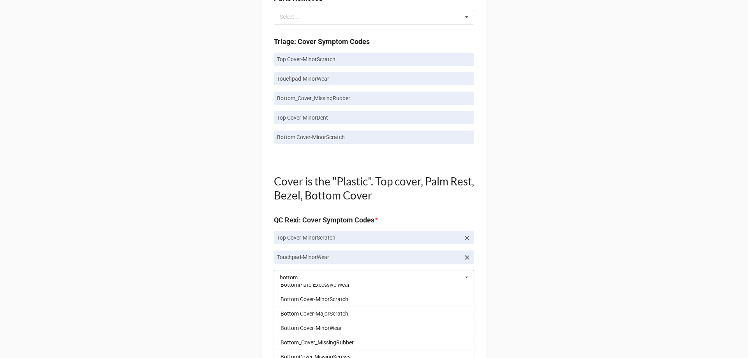
scroll to position [78, 0]
type input "bottom"
click at [341, 331] on span "Bottom_Cover_MissingRubber" at bounding box center [317, 329] width 73 height 6
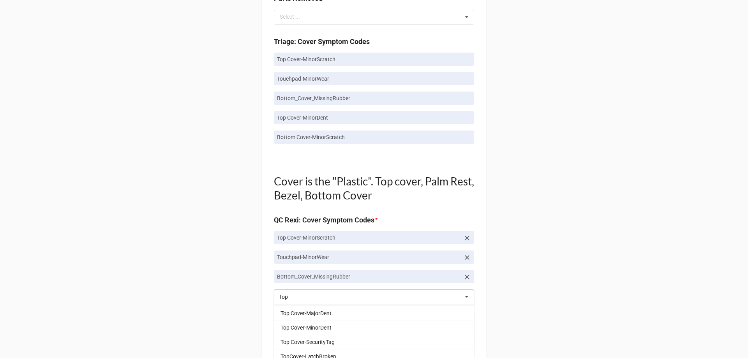
scroll to position [12, 0]
type input "top"
click at [329, 328] on span "Top Cover-MinorDent" at bounding box center [306, 328] width 51 height 6
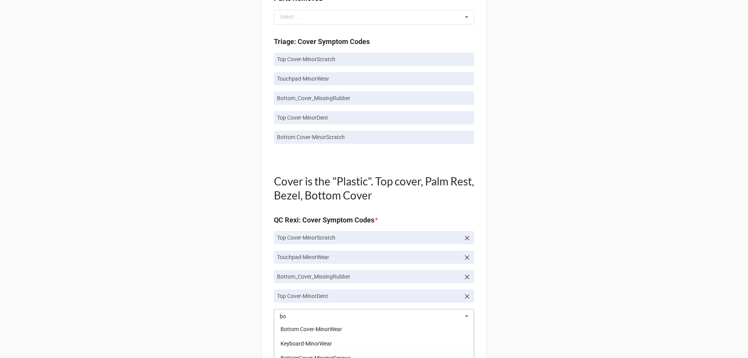
scroll to position [78, 0]
type input "bo"
click at [324, 343] on div "Bottom Cover-MinorScratch" at bounding box center [374, 339] width 200 height 14
click at [234, 308] on div "Back Receiving Triage Imaging Cleaning Tech & Repair QC Packing Order Picking R…" at bounding box center [374, 281] width 748 height 1499
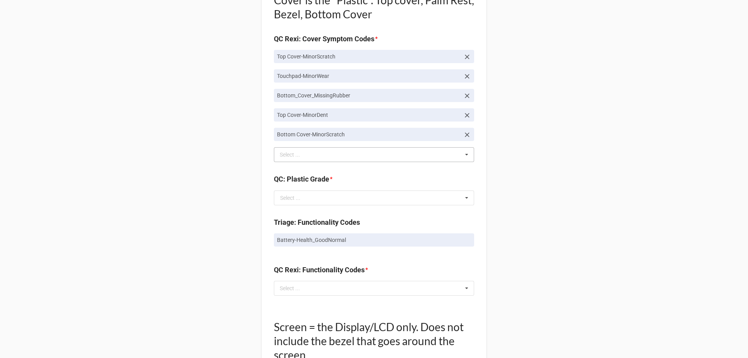
scroll to position [663, 0]
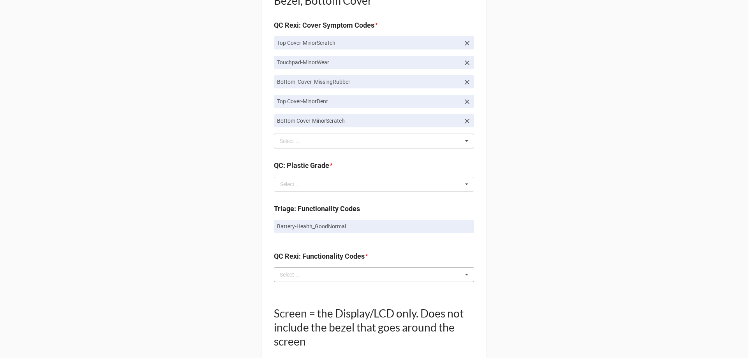
click at [293, 281] on div "Select ... No results found." at bounding box center [374, 274] width 200 height 15
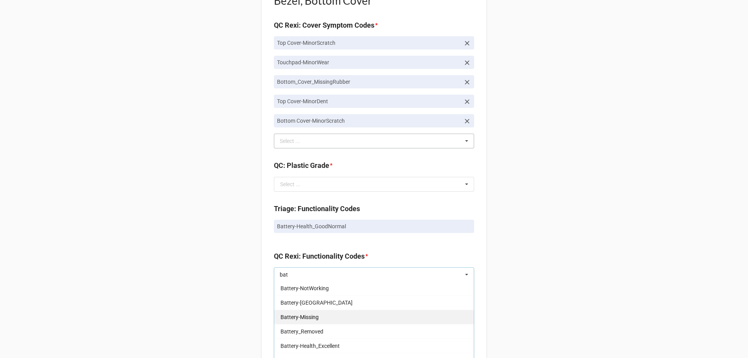
scroll to position [78, 0]
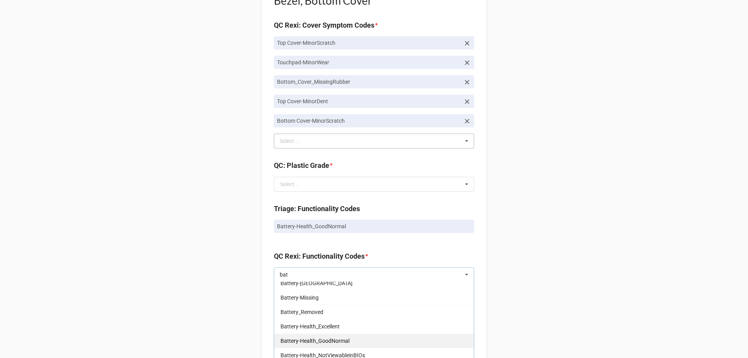
type input "bat"
click at [346, 334] on div "Battery-Health_GoodNormal" at bounding box center [374, 341] width 200 height 14
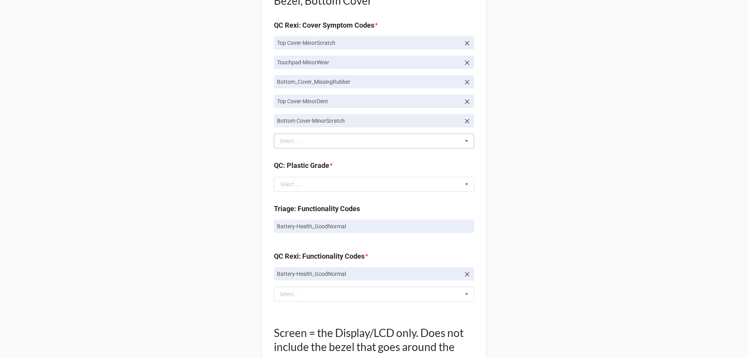
click at [140, 264] on div "Back Receiving Triage Imaging Cleaning Tech & Repair QC Packing Order Picking R…" at bounding box center [374, 96] width 748 height 1519
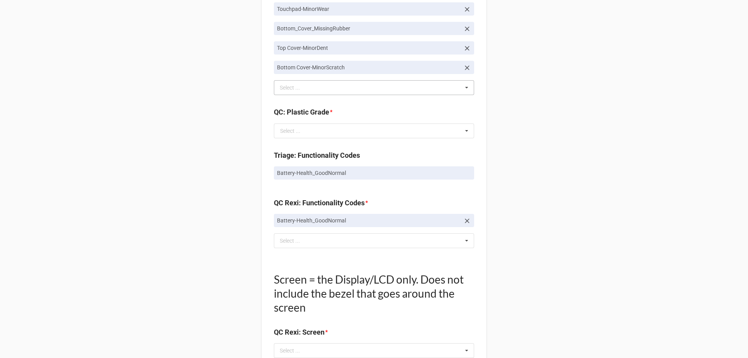
scroll to position [779, 0]
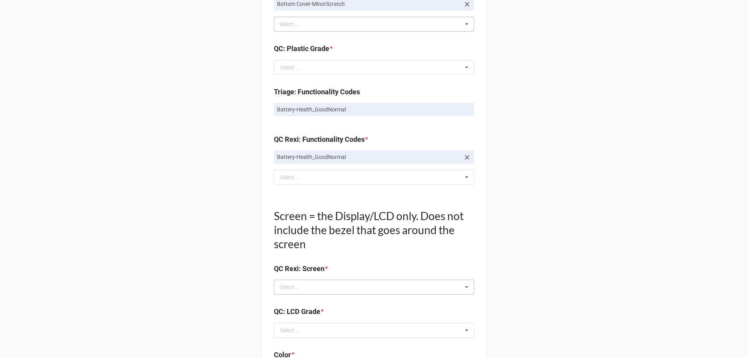
click at [307, 294] on div "Select ... No results found." at bounding box center [374, 287] width 200 height 15
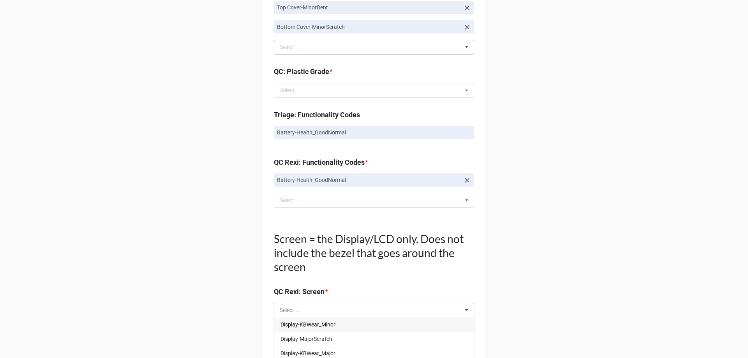
scroll to position [818, 0]
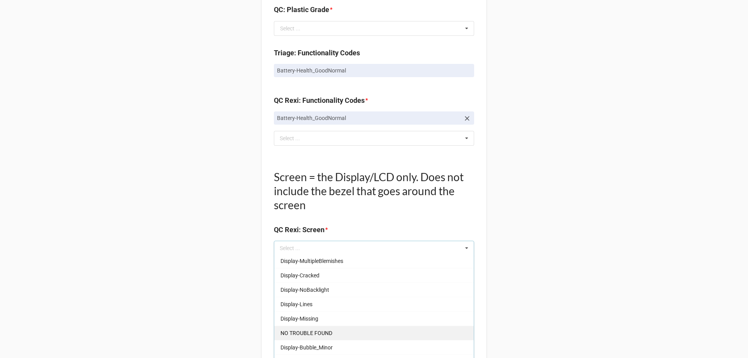
click at [306, 327] on div "NO TROUBLE FOUND" at bounding box center [374, 333] width 200 height 14
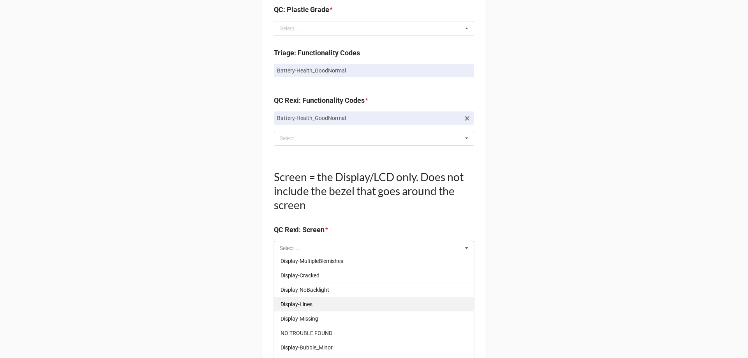
scroll to position [115, 0]
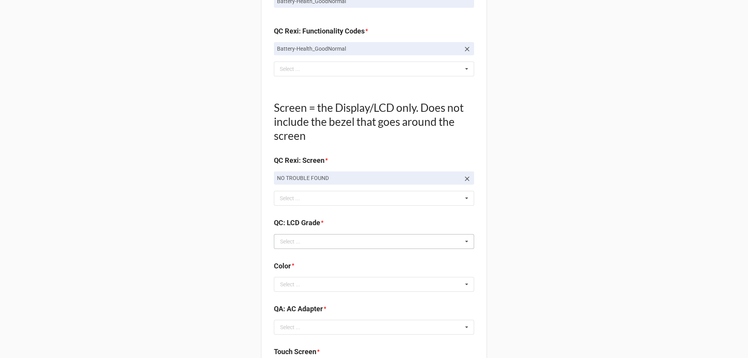
scroll to position [935, 0]
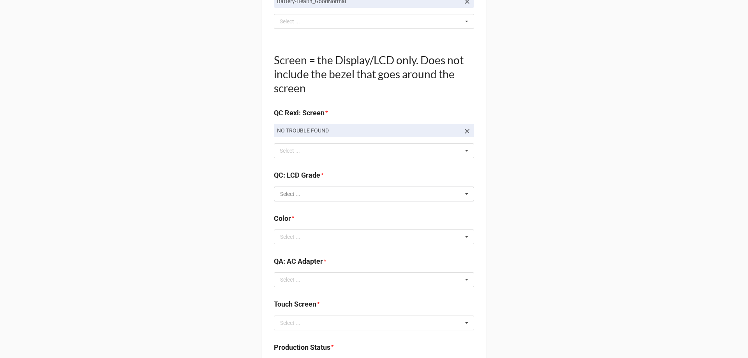
click at [327, 198] on input "text" at bounding box center [375, 194] width 200 height 14
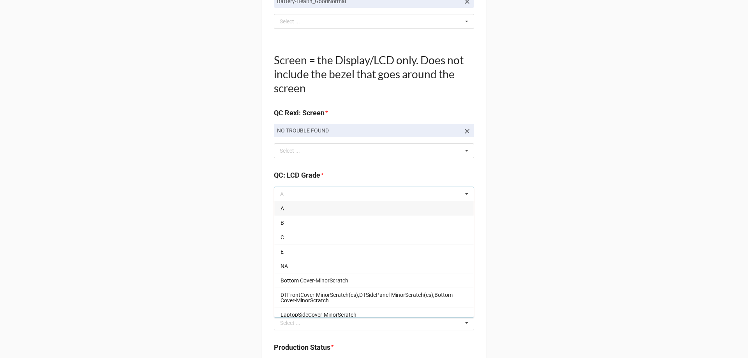
click at [307, 203] on div "A" at bounding box center [374, 208] width 200 height 14
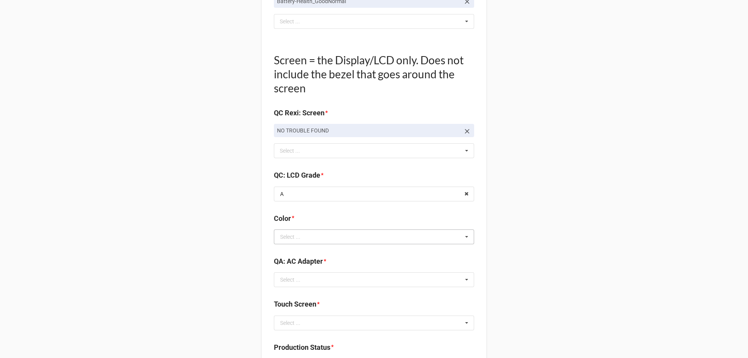
click at [295, 234] on div "Select ..." at bounding box center [290, 236] width 20 height 5
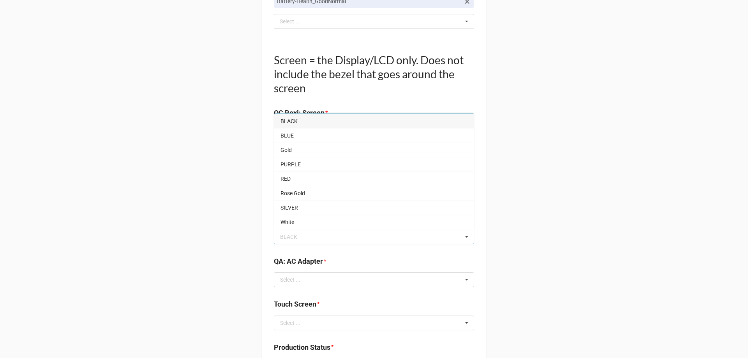
click at [301, 124] on div "BLACK" at bounding box center [374, 121] width 200 height 14
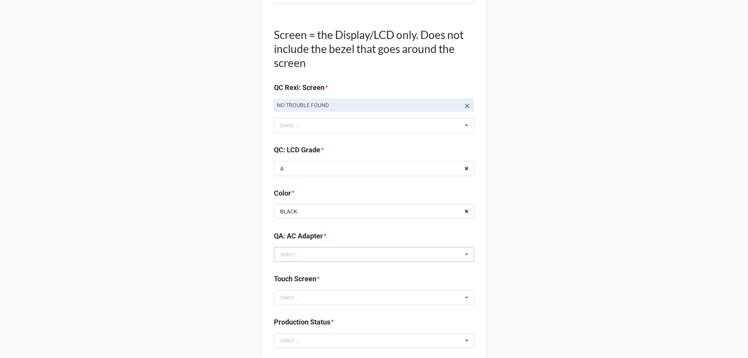
scroll to position [974, 0]
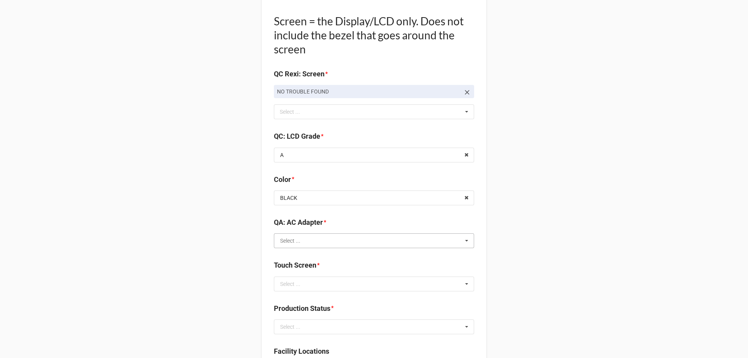
click at [304, 246] on input "text" at bounding box center [375, 241] width 200 height 14
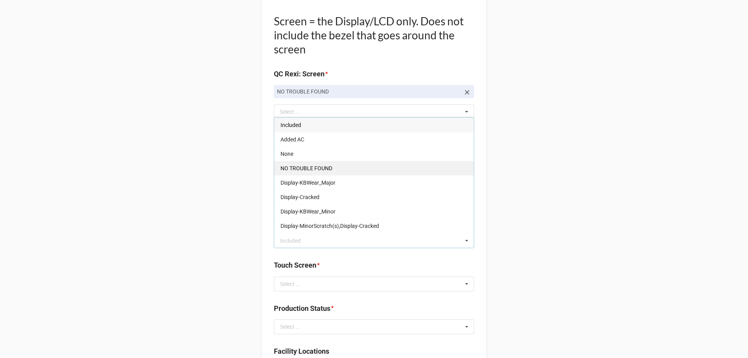
click at [303, 173] on div "NO TROUBLE FOUND" at bounding box center [374, 168] width 200 height 14
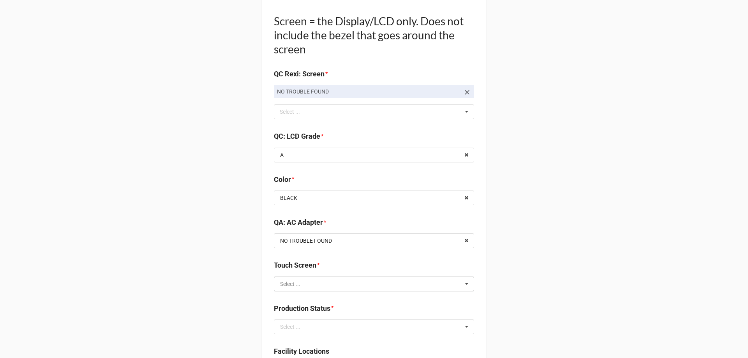
click at [305, 282] on input "text" at bounding box center [375, 284] width 200 height 14
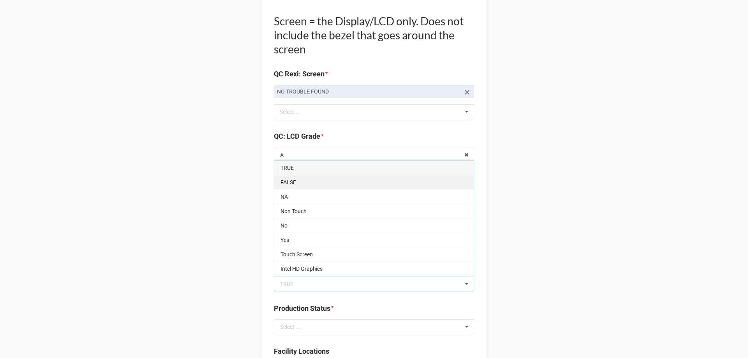
click at [295, 186] on div "FALSE" at bounding box center [374, 182] width 200 height 14
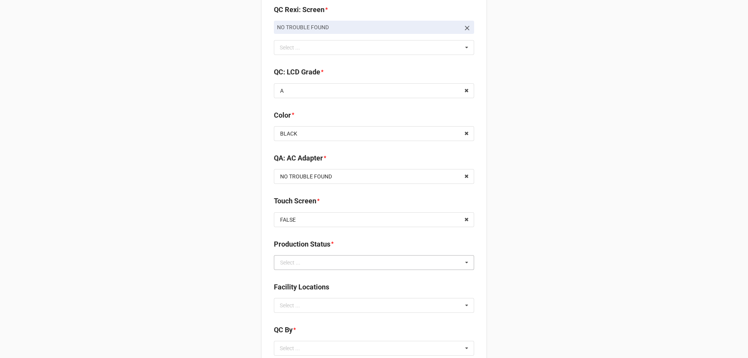
scroll to position [1052, 0]
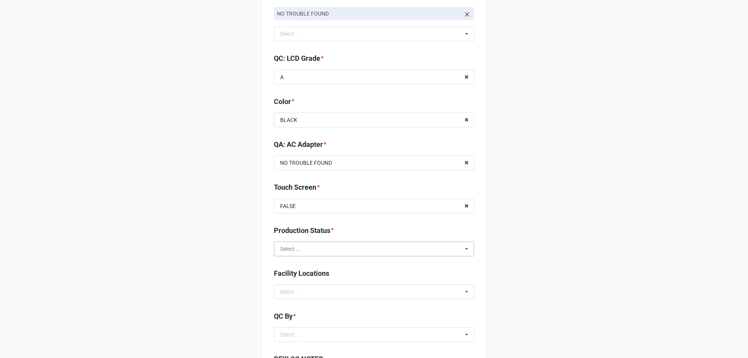
click at [308, 243] on input "text" at bounding box center [375, 249] width 200 height 14
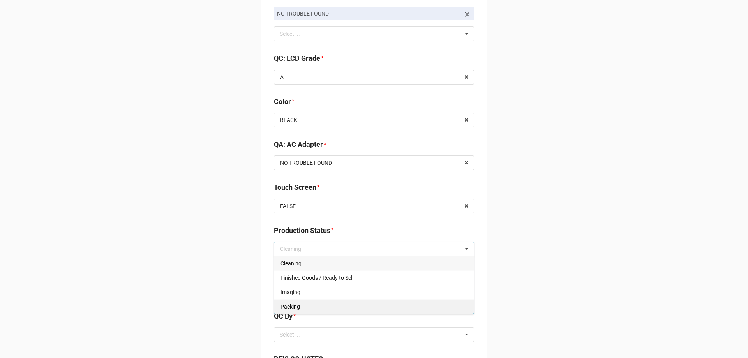
click at [283, 306] on span "Packing" at bounding box center [290, 307] width 19 height 6
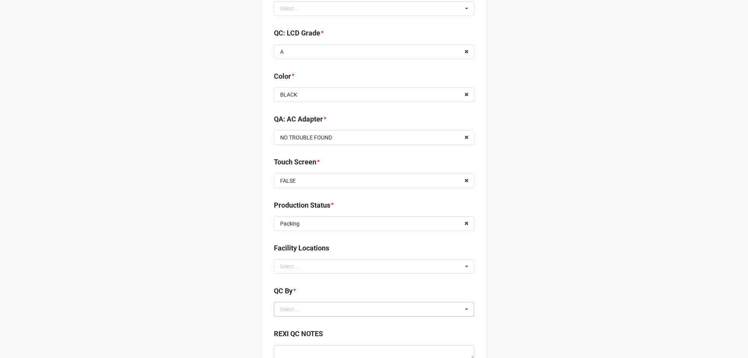
scroll to position [1091, 0]
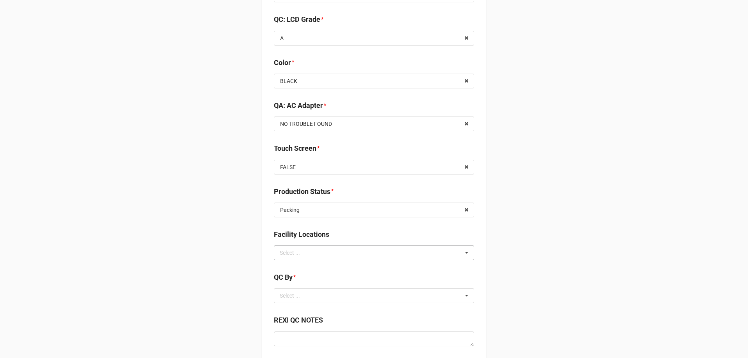
click at [308, 256] on div "Select ..." at bounding box center [295, 252] width 34 height 9
type input "re"
click at [311, 269] on span "RECV.DLL.PROCESSING" at bounding box center [310, 267] width 59 height 6
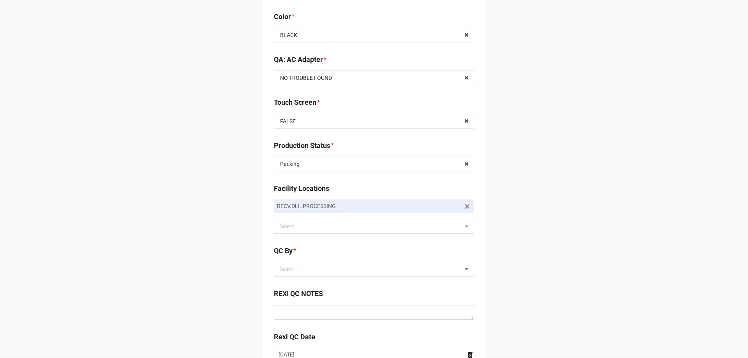
scroll to position [1200, 0]
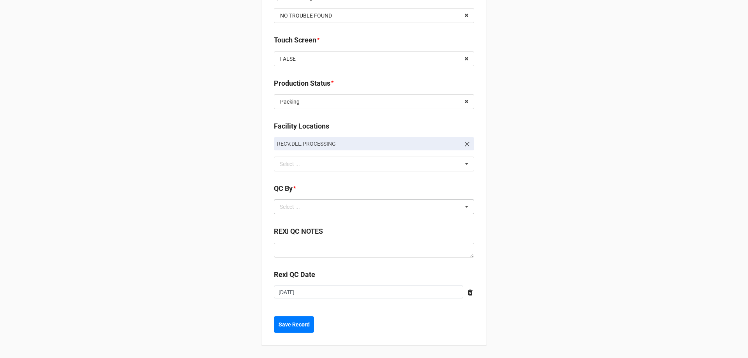
click at [289, 212] on div "Select ... No results found." at bounding box center [374, 207] width 200 height 15
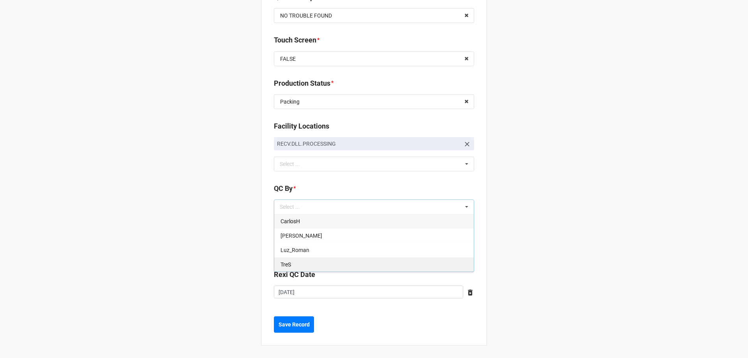
click at [297, 261] on div "TreS" at bounding box center [374, 264] width 200 height 14
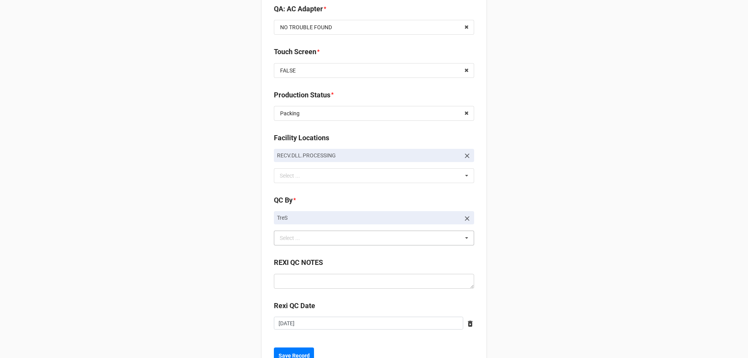
scroll to position [1219, 0]
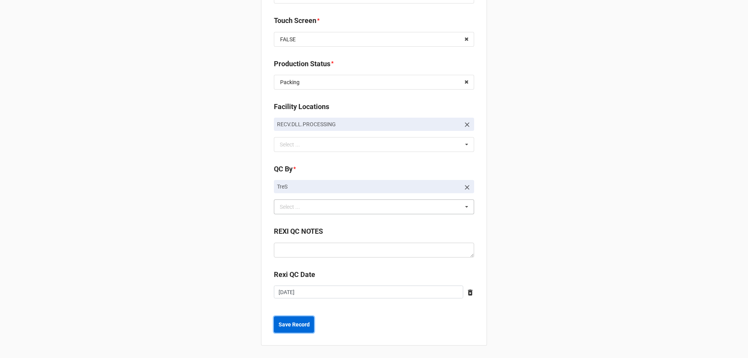
click at [290, 327] on b "Save Record" at bounding box center [294, 325] width 31 height 8
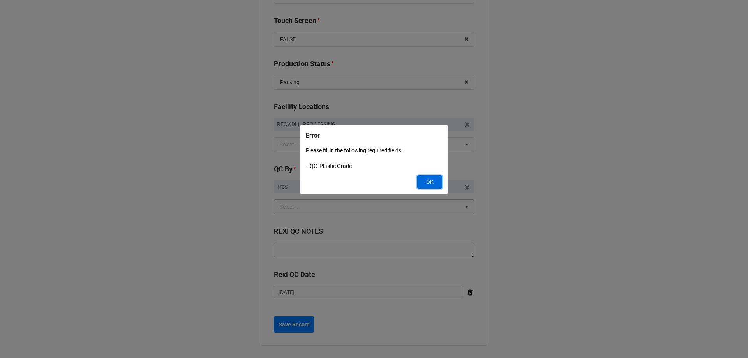
click at [421, 182] on button "OK" at bounding box center [429, 181] width 25 height 13
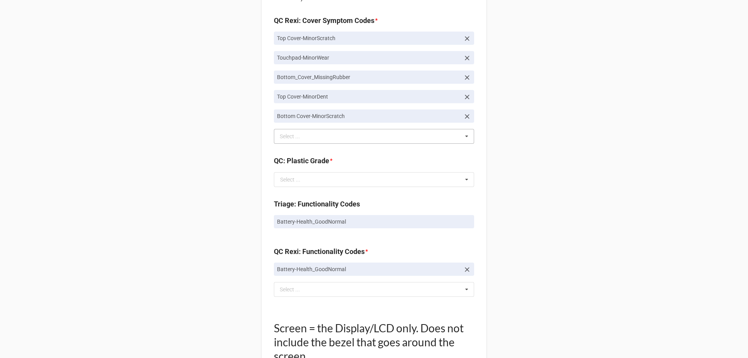
scroll to position [673, 0]
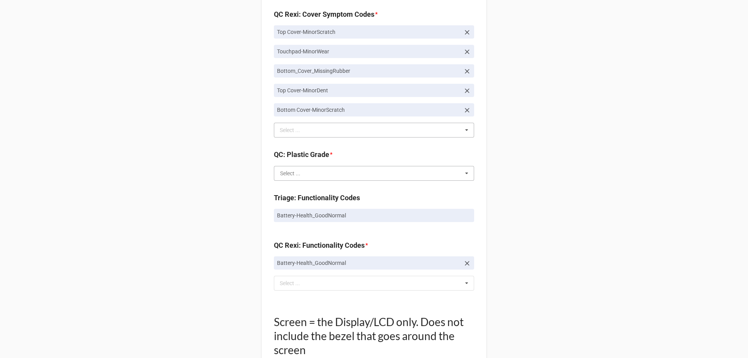
click at [367, 175] on input "text" at bounding box center [375, 173] width 200 height 14
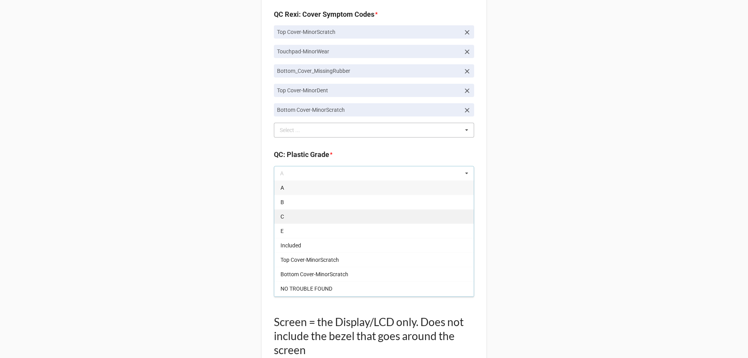
click at [327, 216] on div "C" at bounding box center [374, 216] width 200 height 14
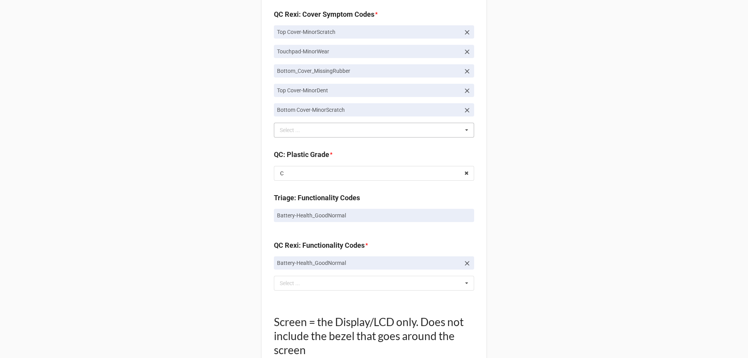
click at [194, 216] on div "Back Receiving Triage Imaging Cleaning Tech & Repair QC Packing Order Picking R…" at bounding box center [374, 115] width 748 height 1577
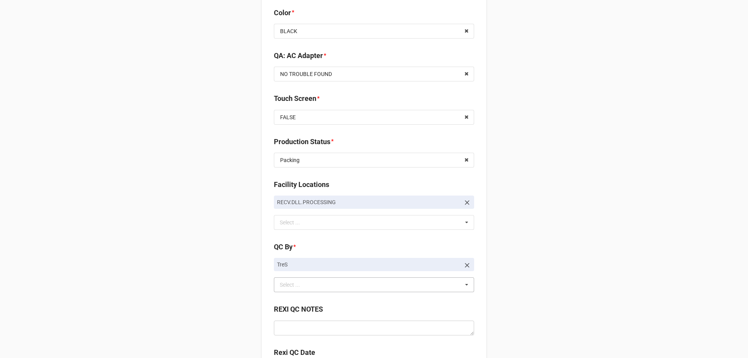
scroll to position [1219, 0]
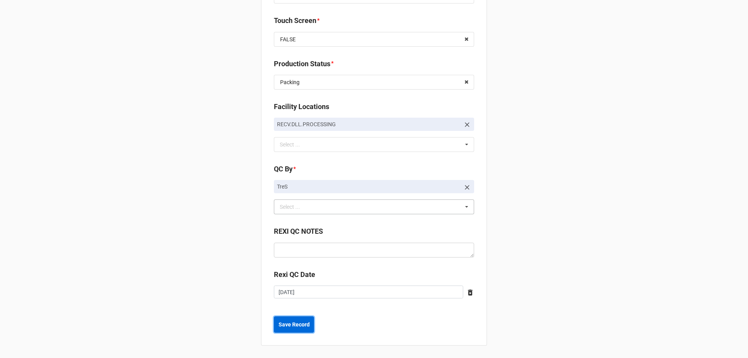
click at [284, 323] on b "Save Record" at bounding box center [294, 325] width 31 height 8
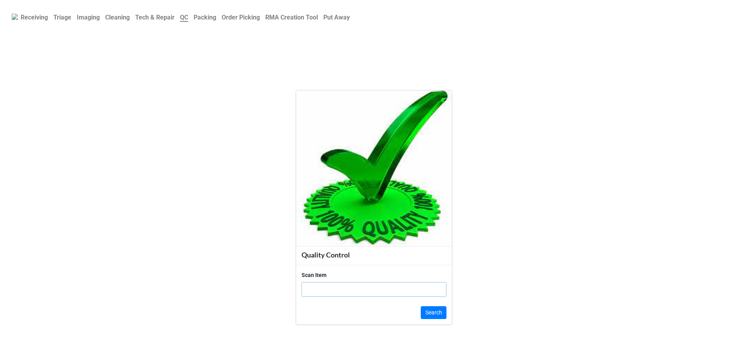
click at [326, 286] on input "text" at bounding box center [374, 289] width 145 height 15
paste input "5JFHK93"
type input "5JFHK93"
click at [427, 318] on button "Search" at bounding box center [434, 312] width 26 height 13
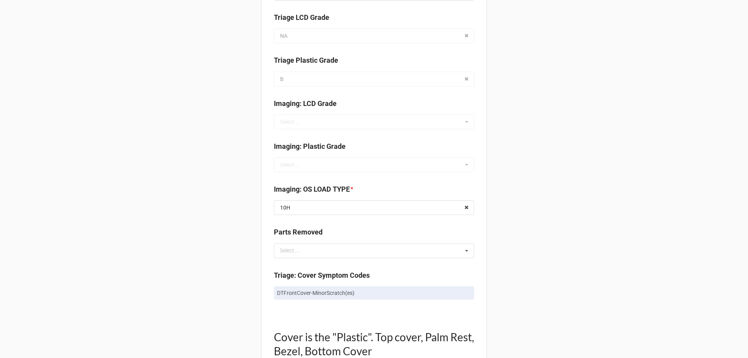
scroll to position [390, 0]
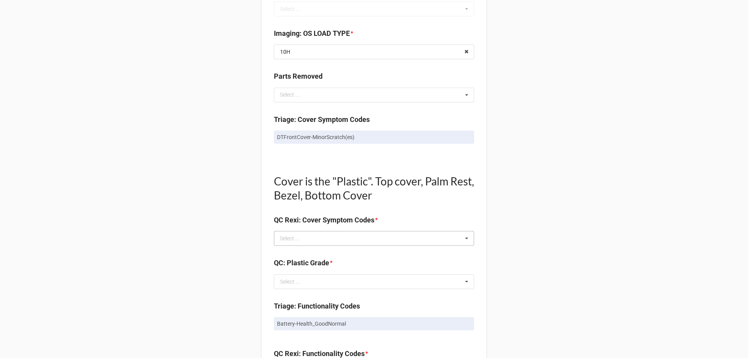
click at [311, 244] on div "Select ... No results found." at bounding box center [374, 238] width 200 height 15
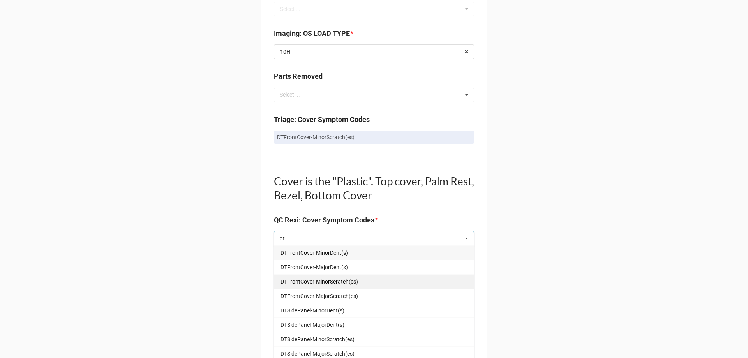
type input "dt"
click at [350, 287] on div "DTFrontCover-MinorScratch(es)" at bounding box center [374, 281] width 200 height 14
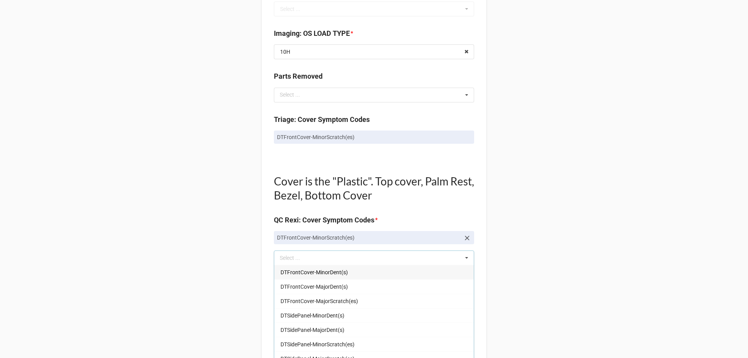
click at [157, 257] on div "Back Receiving Triage Imaging Cleaning Tech & Repair QC Packing Order Picking R…" at bounding box center [374, 281] width 748 height 1343
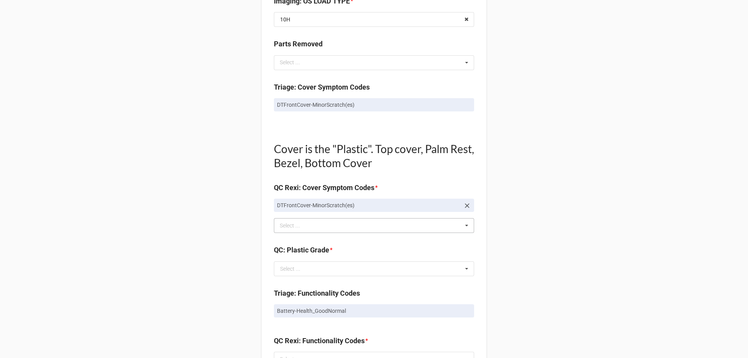
scroll to position [429, 0]
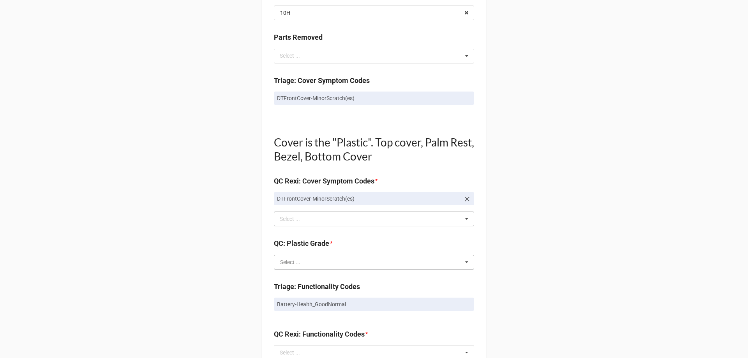
click at [308, 267] on input "text" at bounding box center [375, 262] width 200 height 14
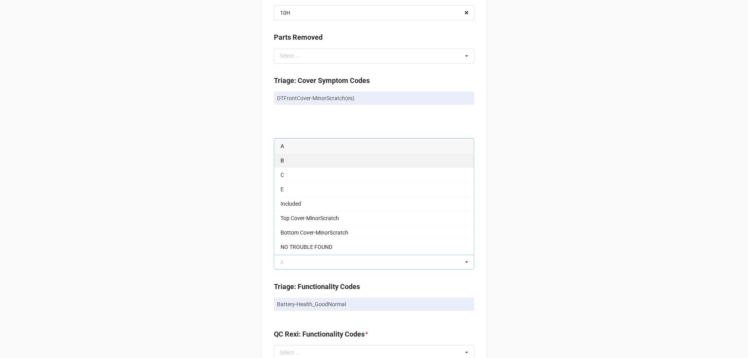
click at [296, 166] on div "B" at bounding box center [374, 160] width 200 height 14
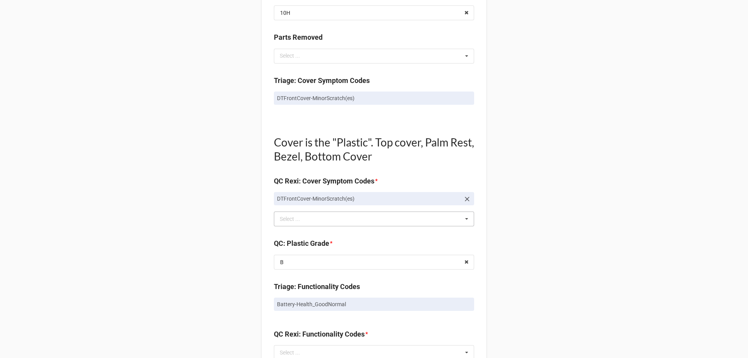
click at [188, 228] on div "Back Receiving Triage Imaging Cleaning Tech & Repair QC Packing Order Picking R…" at bounding box center [374, 242] width 748 height 1343
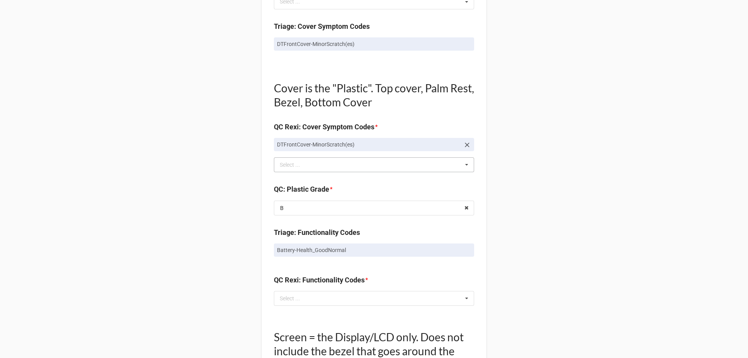
scroll to position [585, 0]
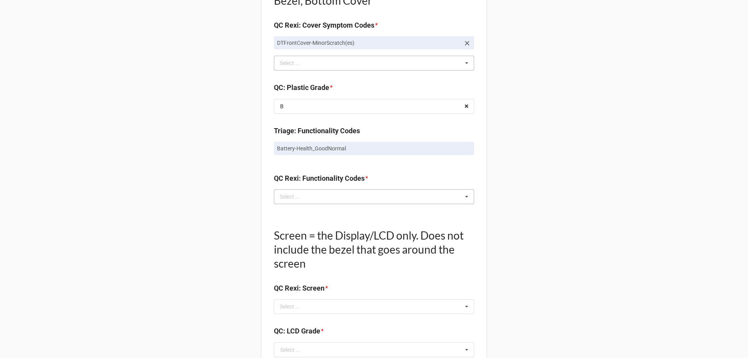
click at [308, 200] on div "Select ..." at bounding box center [295, 196] width 34 height 9
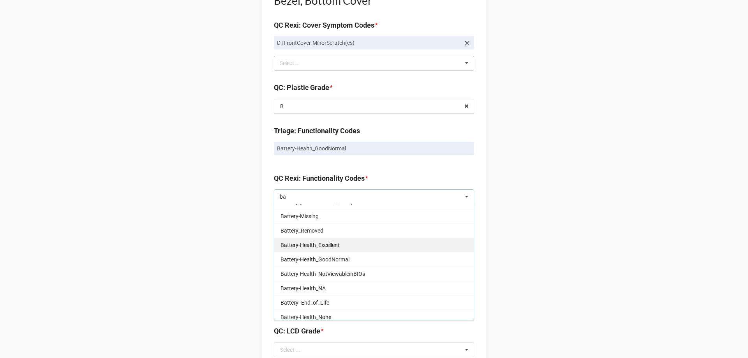
scroll to position [100, 0]
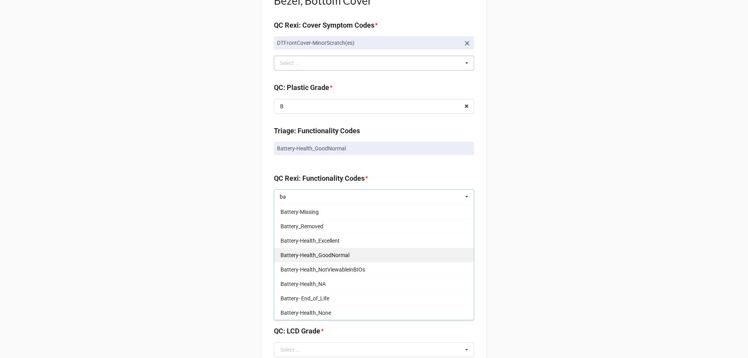
type input "ba"
drag, startPoint x: 343, startPoint y: 257, endPoint x: 262, endPoint y: 257, distance: 81.4
click at [344, 257] on span "Battery-Health_GoodNormal" at bounding box center [315, 255] width 69 height 6
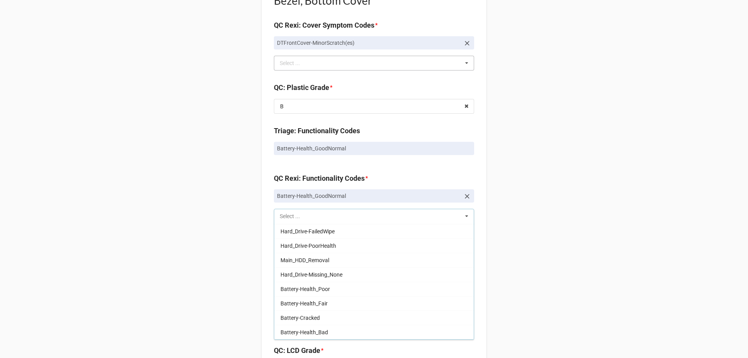
scroll to position [244, 0]
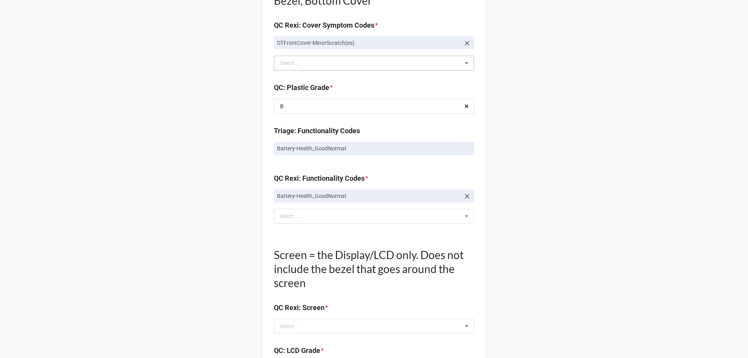
click at [211, 250] on div "Back Receiving Triage Imaging Cleaning Tech & Repair QC Packing Order Picking R…" at bounding box center [374, 96] width 748 height 1363
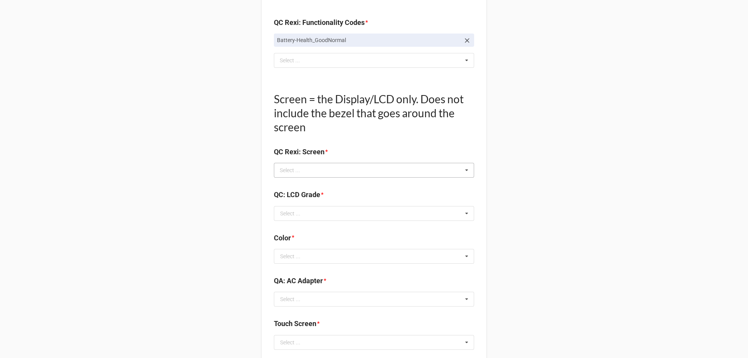
click at [311, 177] on div "Select ... No results found." at bounding box center [374, 170] width 200 height 15
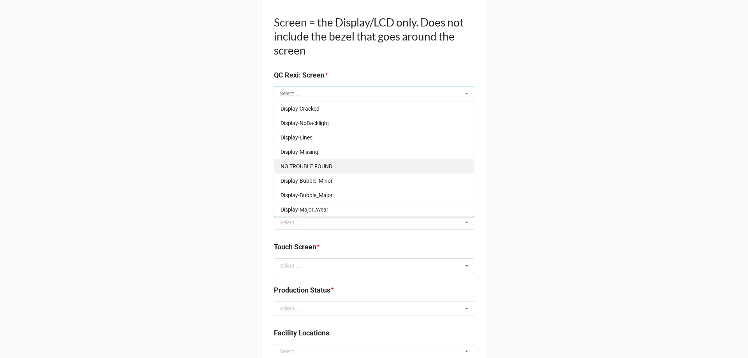
scroll to position [818, 0]
click at [316, 166] on span "NO TROUBLE FOUND" at bounding box center [307, 165] width 52 height 6
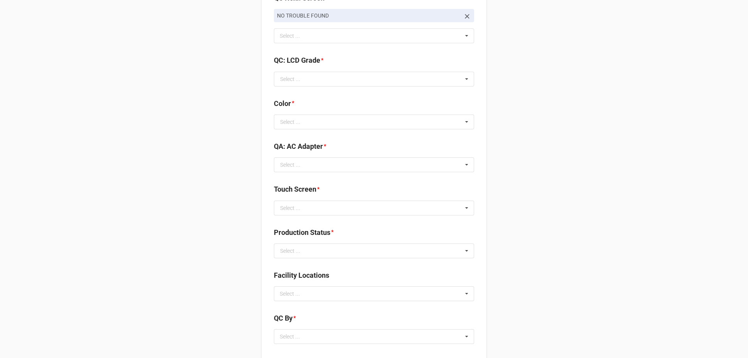
scroll to position [896, 0]
click at [305, 68] on div "QC: LCD Grade *" at bounding box center [374, 61] width 200 height 16
click at [308, 75] on input "text" at bounding box center [375, 77] width 200 height 14
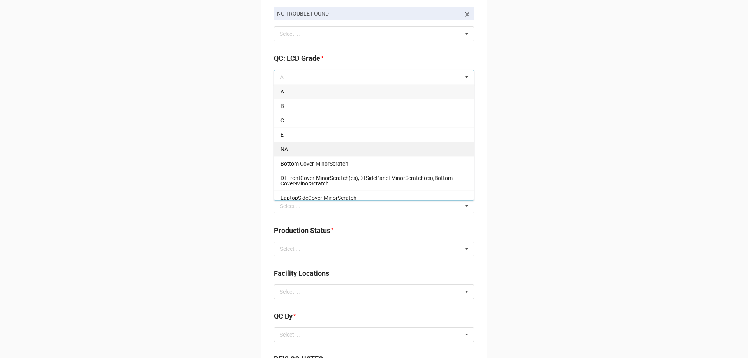
click at [301, 143] on div "NA" at bounding box center [374, 149] width 200 height 14
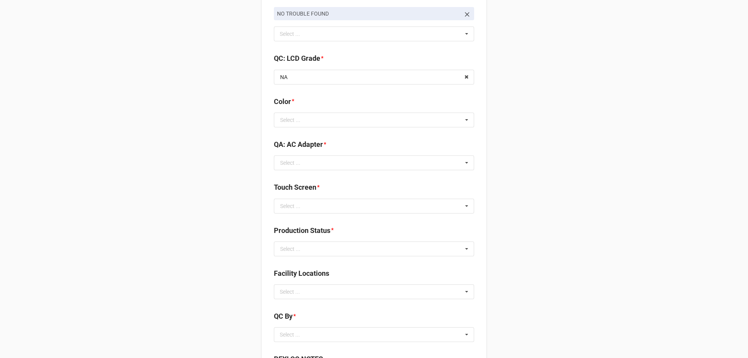
click at [288, 120] on div "Select ..." at bounding box center [290, 119] width 20 height 5
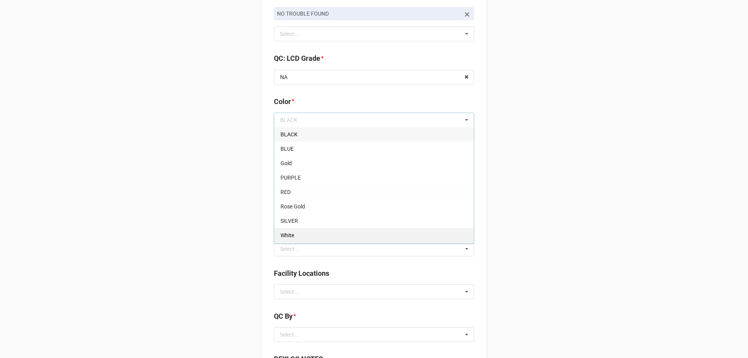
click at [288, 234] on span "White" at bounding box center [288, 235] width 14 height 6
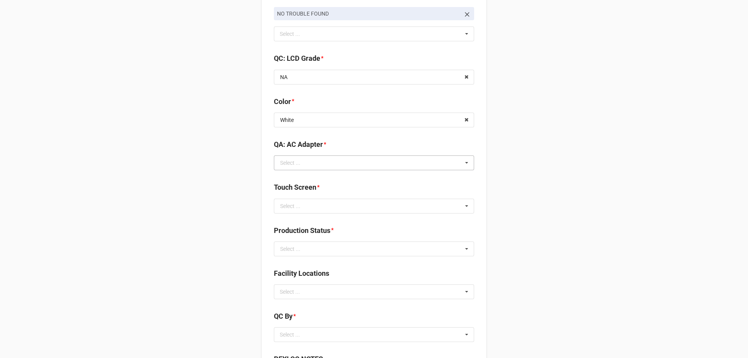
click at [342, 170] on div "Select ... Included Added AC None NO TROUBLE FOUND Display-KBWear_Major Display…" at bounding box center [374, 162] width 200 height 15
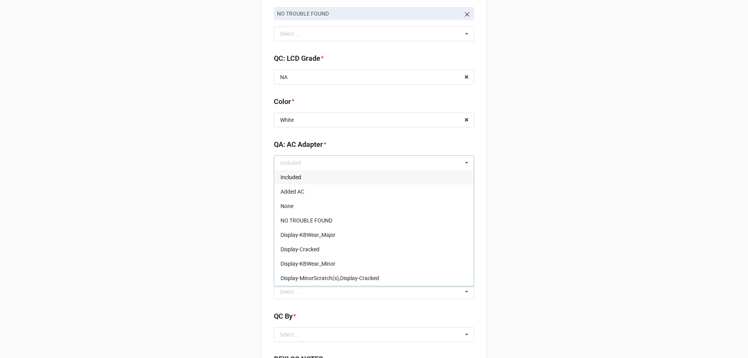
click at [316, 184] on div "Included" at bounding box center [374, 177] width 200 height 14
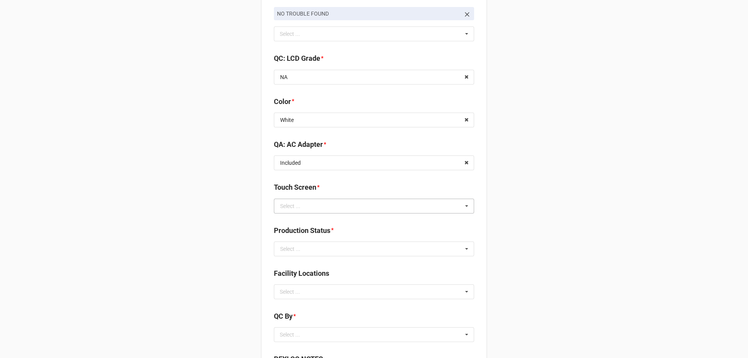
click at [294, 205] on div "Select ..." at bounding box center [290, 205] width 20 height 5
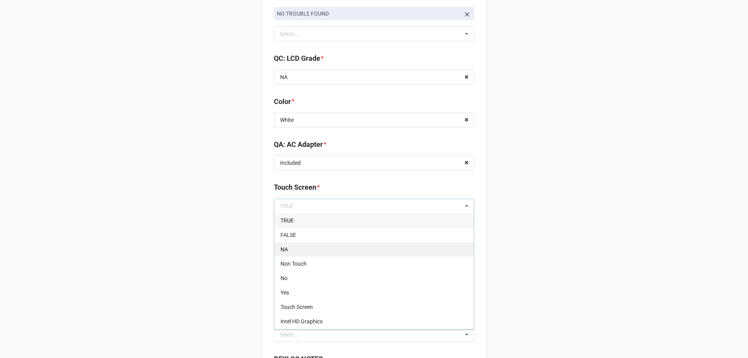
click at [295, 252] on div "NA" at bounding box center [374, 249] width 200 height 14
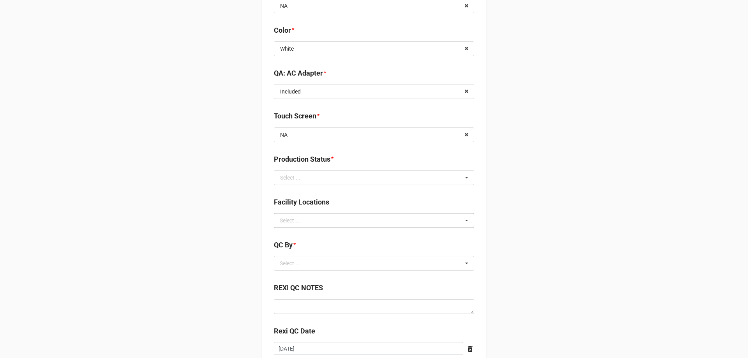
scroll to position [974, 0]
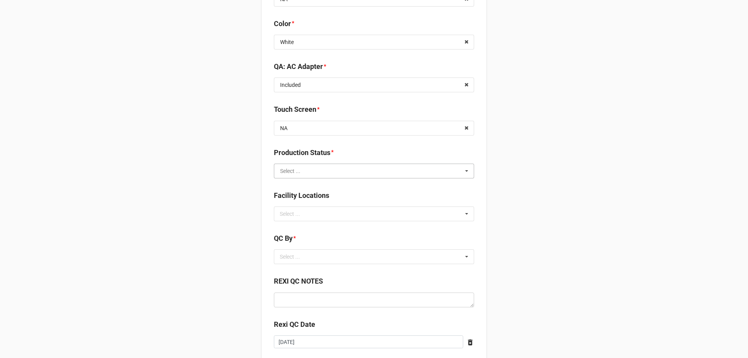
click at [326, 168] on input "text" at bounding box center [375, 171] width 200 height 14
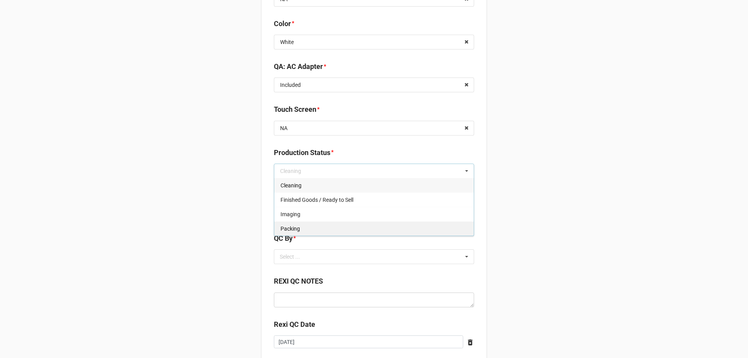
click at [302, 229] on div "Packing" at bounding box center [374, 228] width 200 height 14
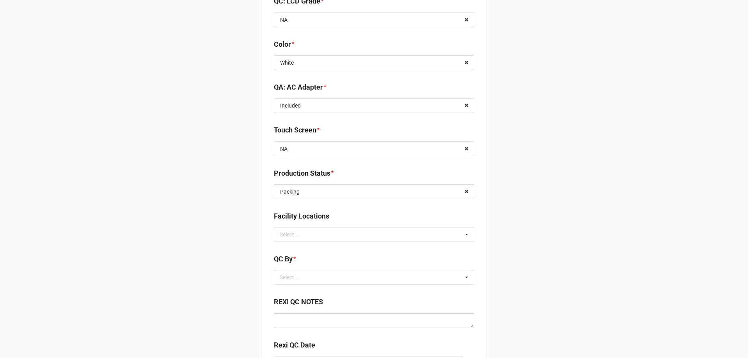
scroll to position [935, 0]
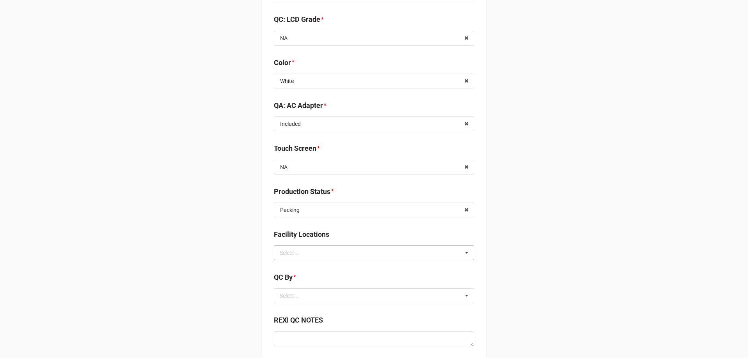
click at [306, 251] on div "Select ..." at bounding box center [295, 252] width 34 height 9
type input "re"
click at [313, 269] on span "RECV.DLL.PROCESSING" at bounding box center [310, 267] width 59 height 6
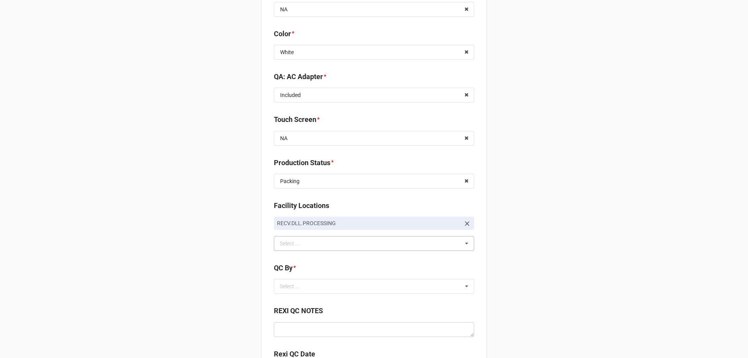
scroll to position [1013, 0]
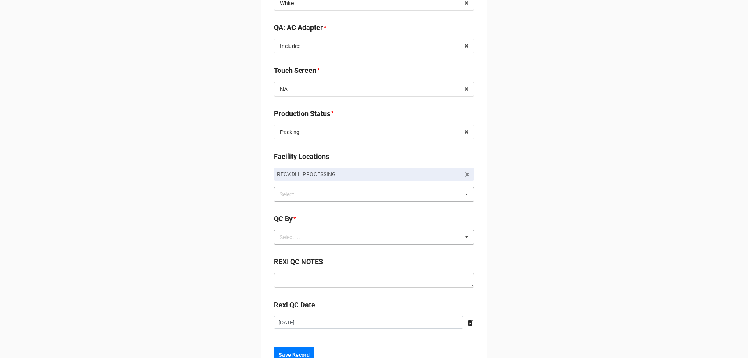
click at [319, 235] on div "Select ... No results found." at bounding box center [374, 237] width 200 height 15
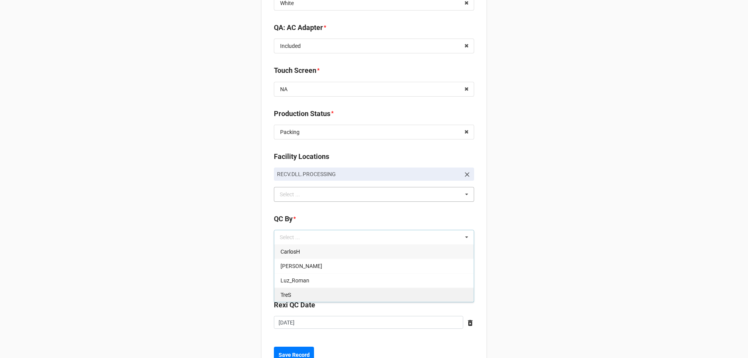
click at [302, 297] on div "TreS" at bounding box center [374, 295] width 200 height 14
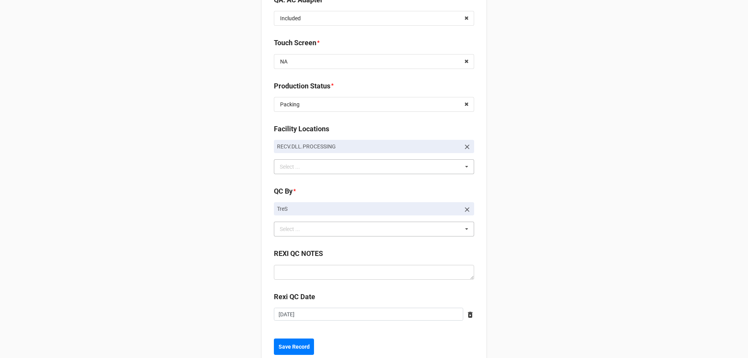
scroll to position [1063, 0]
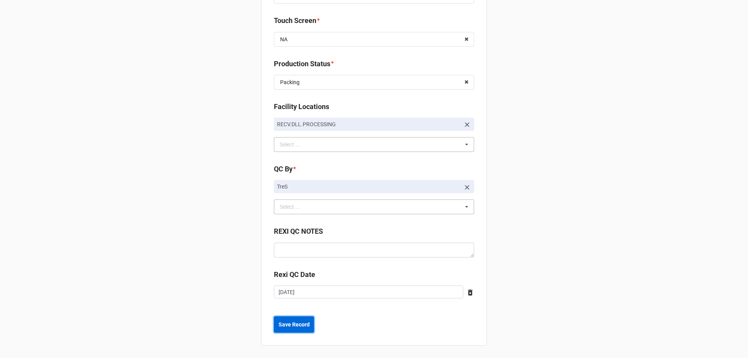
click at [300, 325] on b "Save Record" at bounding box center [294, 325] width 31 height 8
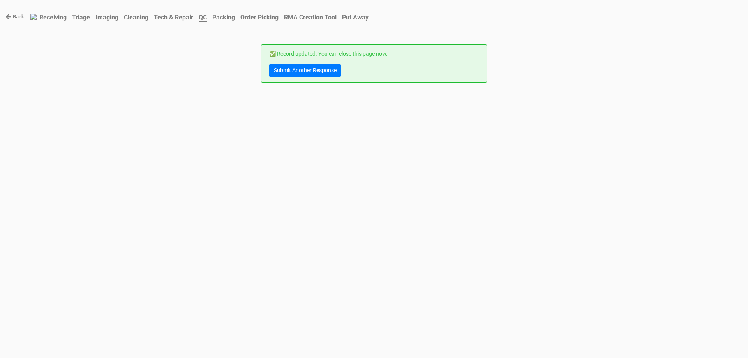
scroll to position [0, 0]
